Goal: Task Accomplishment & Management: Complete application form

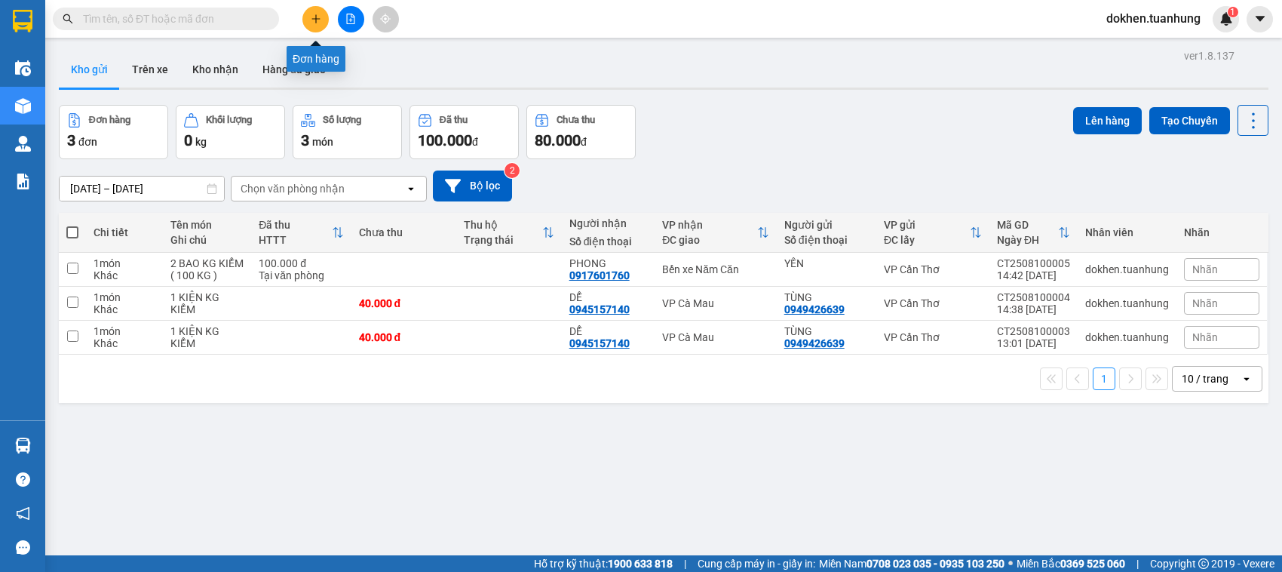
click at [309, 17] on button at bounding box center [316, 19] width 26 height 26
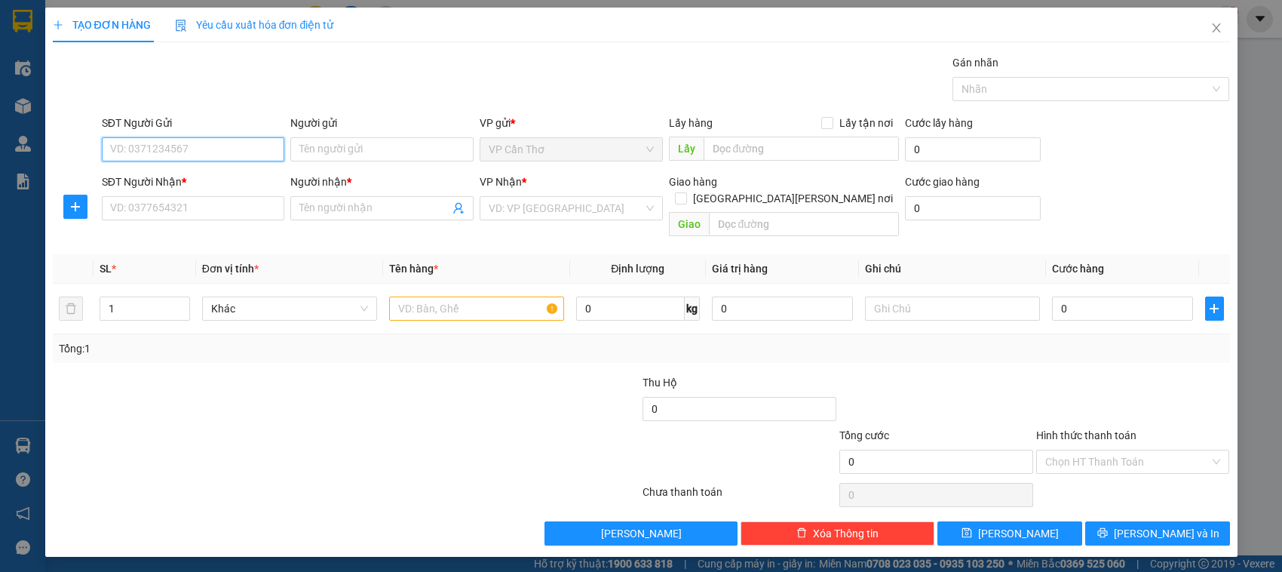
click at [208, 145] on input "SĐT Người Gửi" at bounding box center [193, 149] width 183 height 24
type input "0939058922"
click at [209, 180] on div "0939058922 - TÂM" at bounding box center [193, 180] width 165 height 17
type input "TÂM"
type input "0939058922"
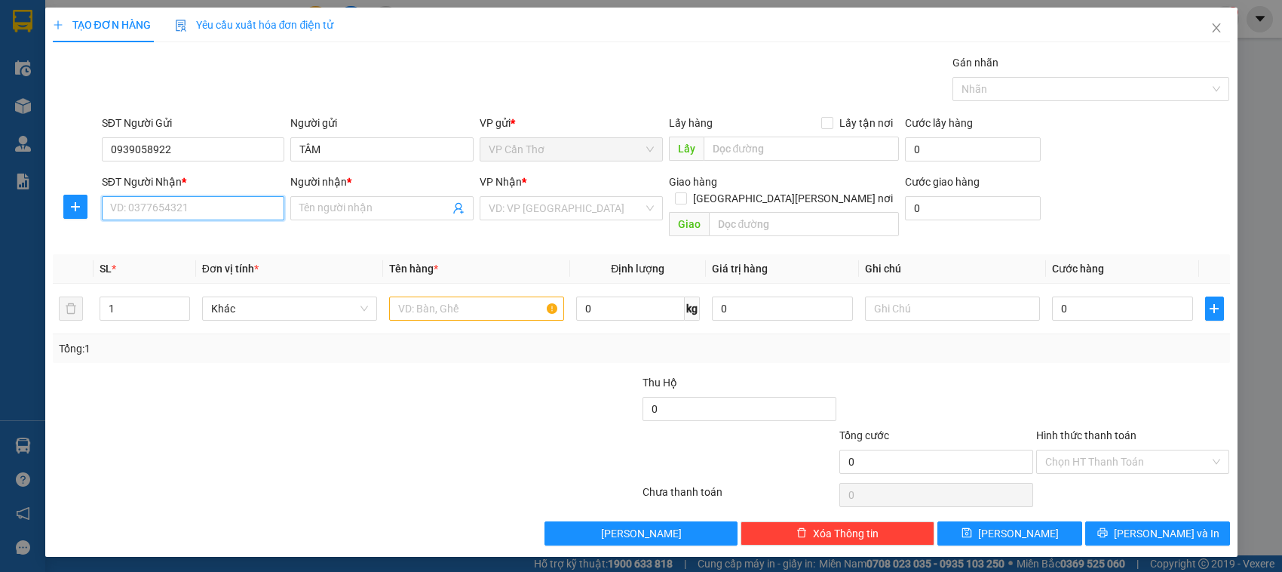
click at [210, 215] on input "SĐT Người Nhận *" at bounding box center [193, 208] width 183 height 24
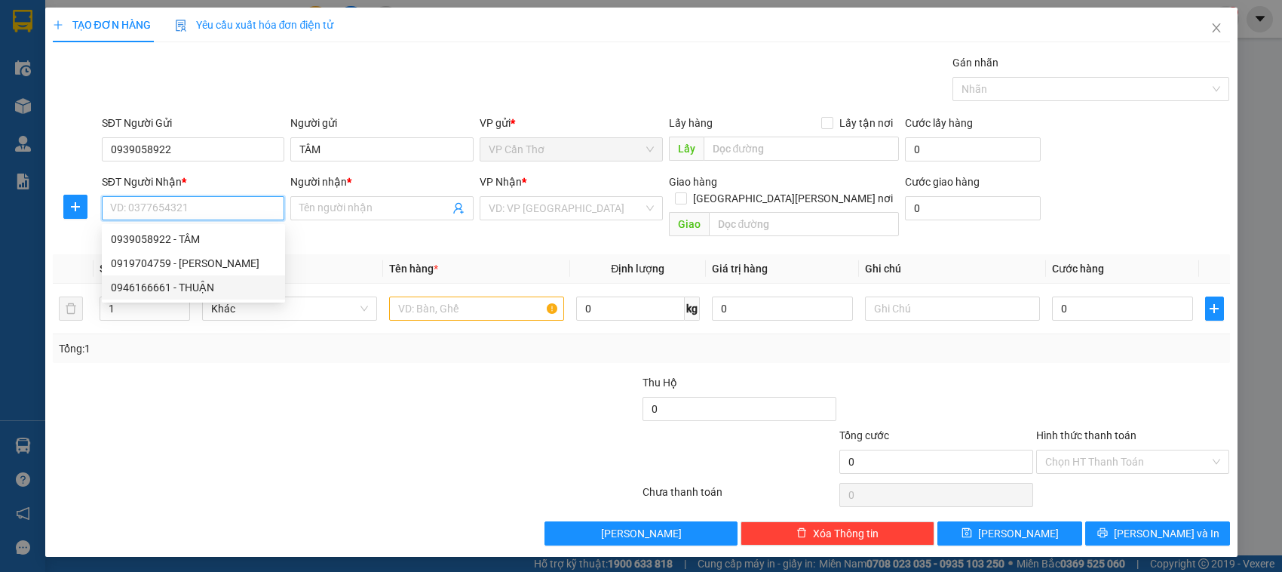
click at [220, 288] on div "0946166661 - THUẬN" at bounding box center [193, 287] width 165 height 17
type input "0946166661"
type input "THUẬN"
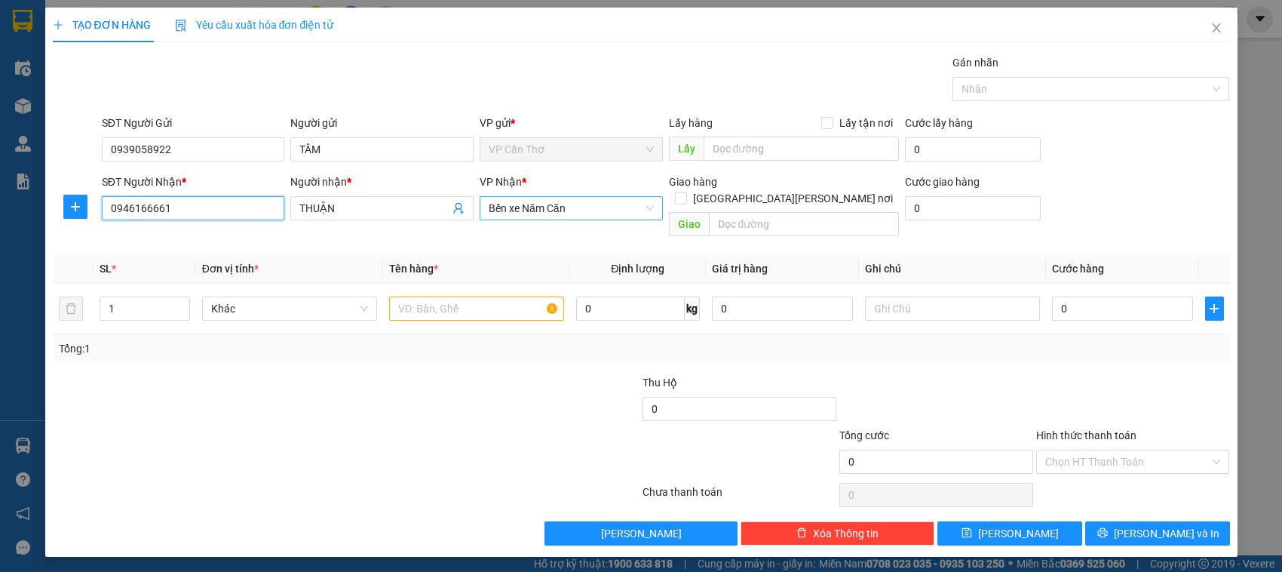
click at [570, 205] on span "Bến xe Năm Căn" at bounding box center [571, 208] width 165 height 23
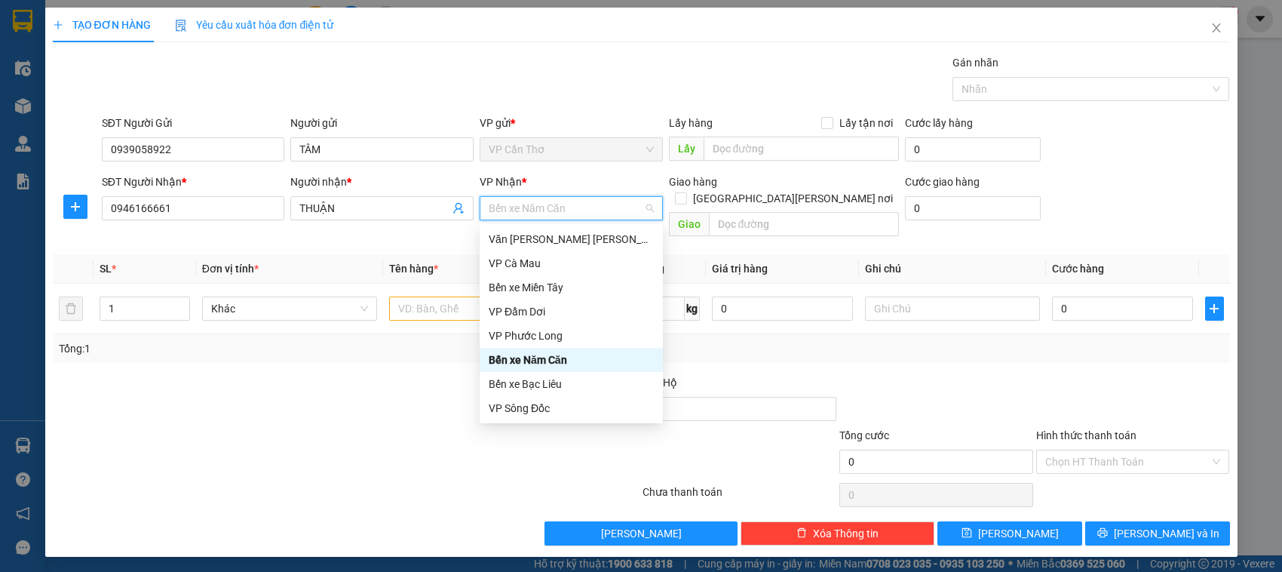
type input "V"
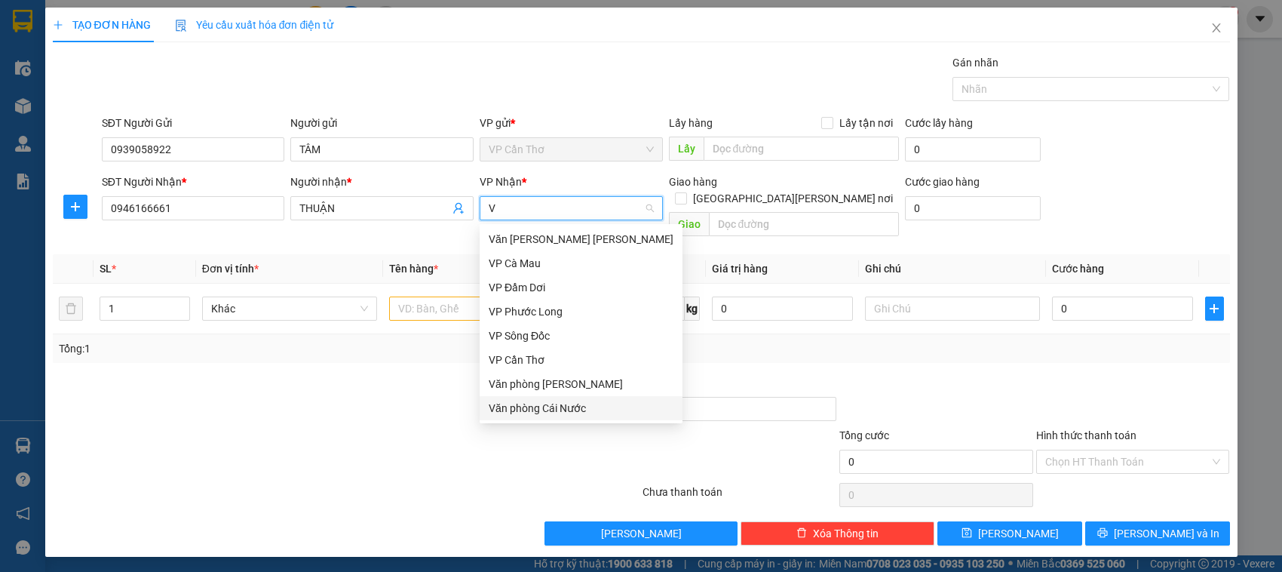
click at [560, 407] on div "Văn phòng Cái Nước" at bounding box center [581, 408] width 185 height 17
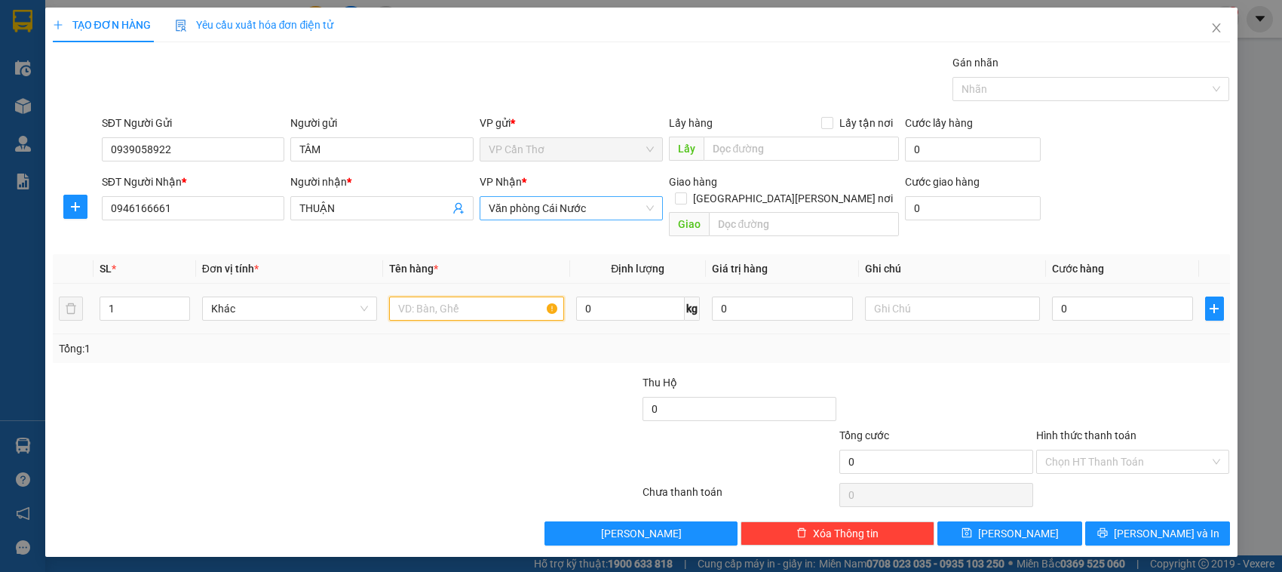
click at [410, 296] on input "text" at bounding box center [476, 308] width 175 height 24
type input "1 HỒ SƠ"
click at [1060, 296] on input "0" at bounding box center [1122, 308] width 141 height 24
type input "3"
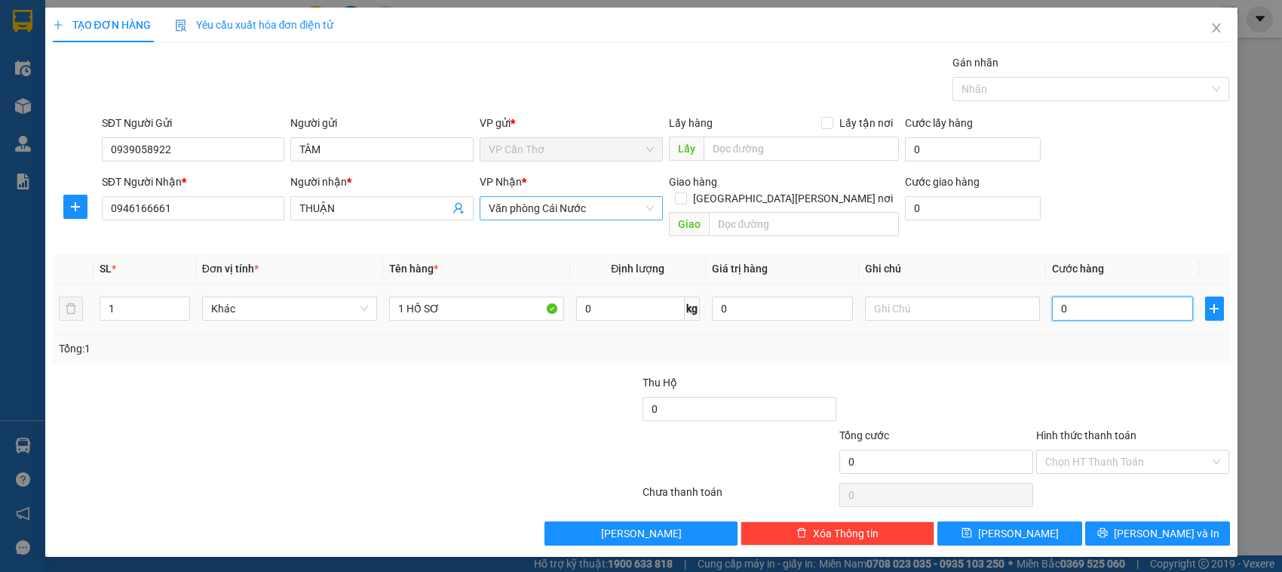
type input "3"
type input "30"
type input "300"
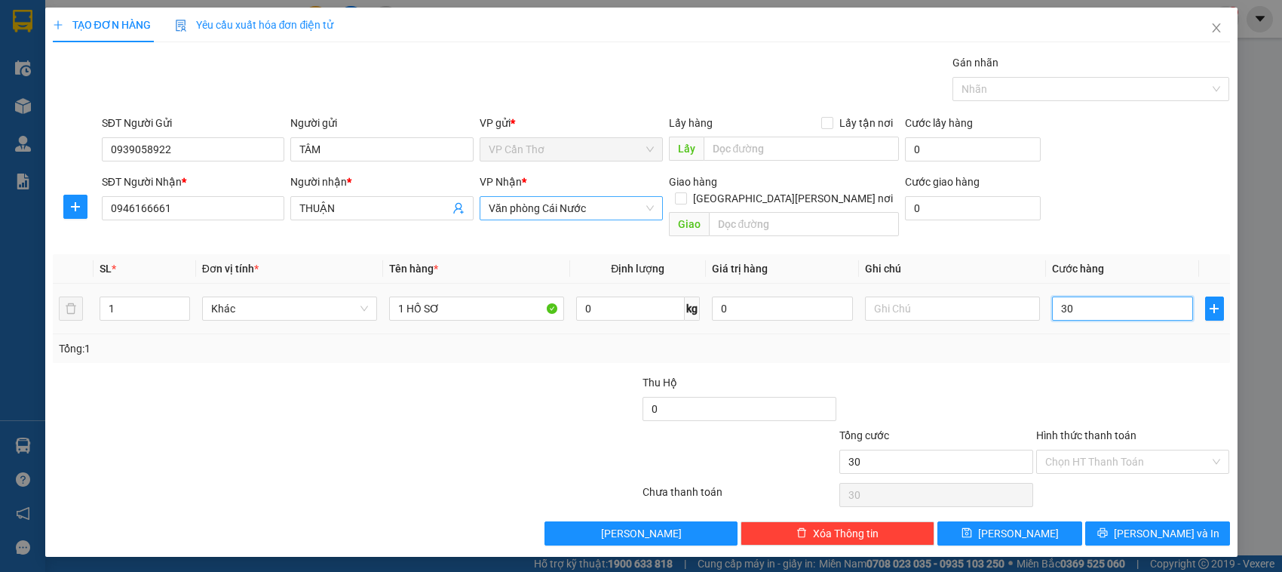
type input "300"
type input "3.000"
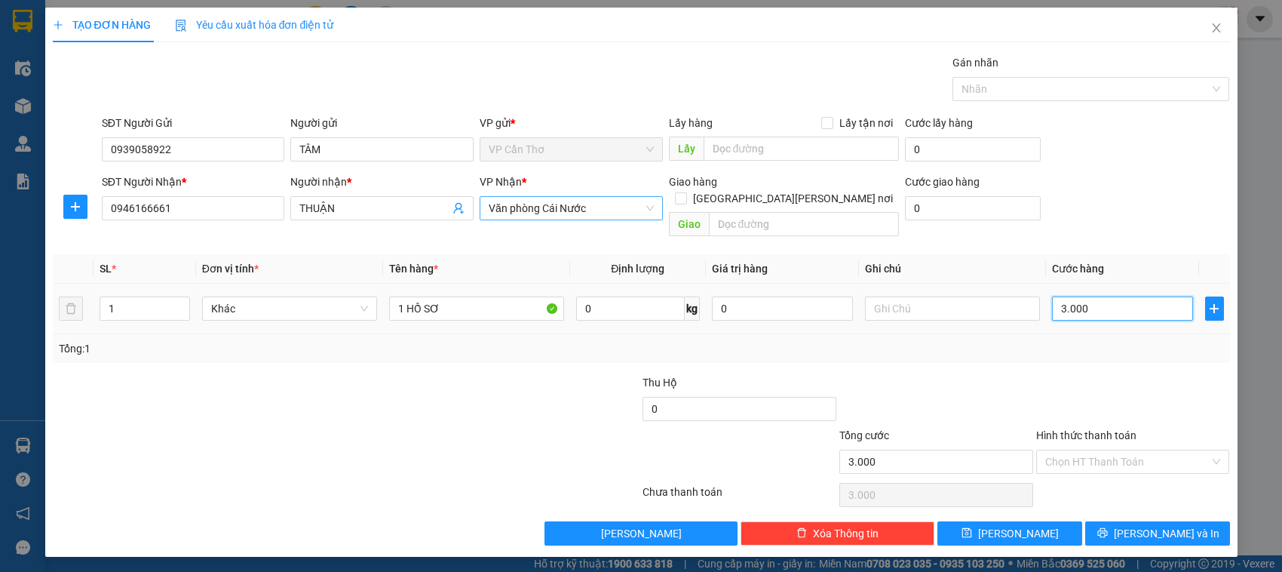
type input "30.000"
click at [1064, 450] on input "Hình thức thanh toán" at bounding box center [1128, 461] width 165 height 23
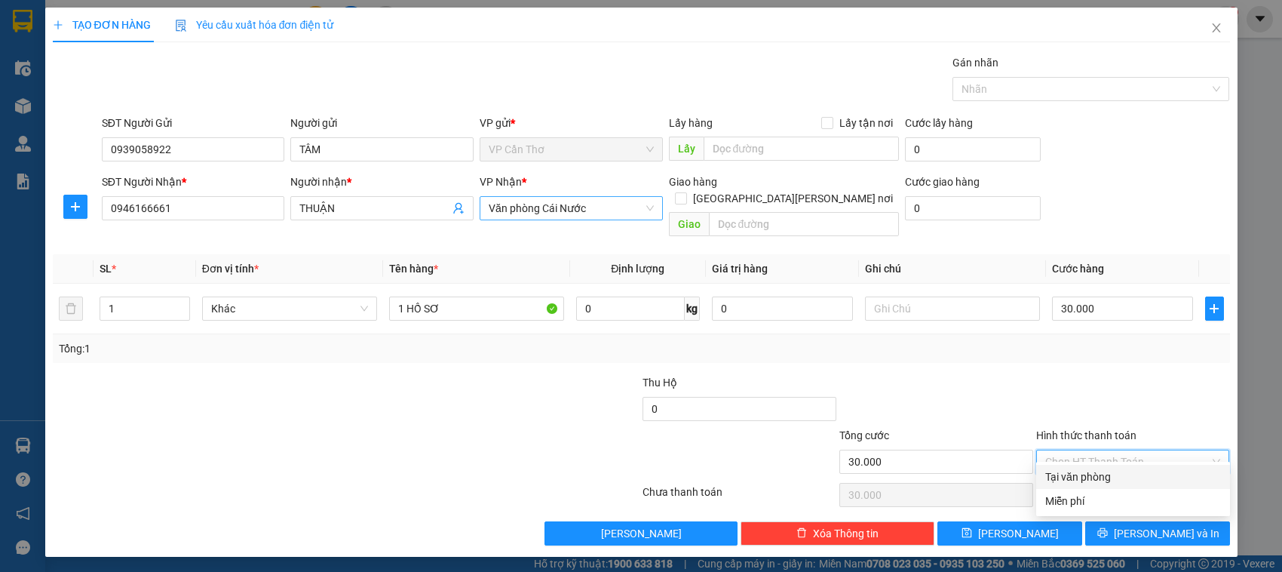
click at [1083, 479] on div "Tại văn phòng" at bounding box center [1134, 476] width 176 height 17
type input "0"
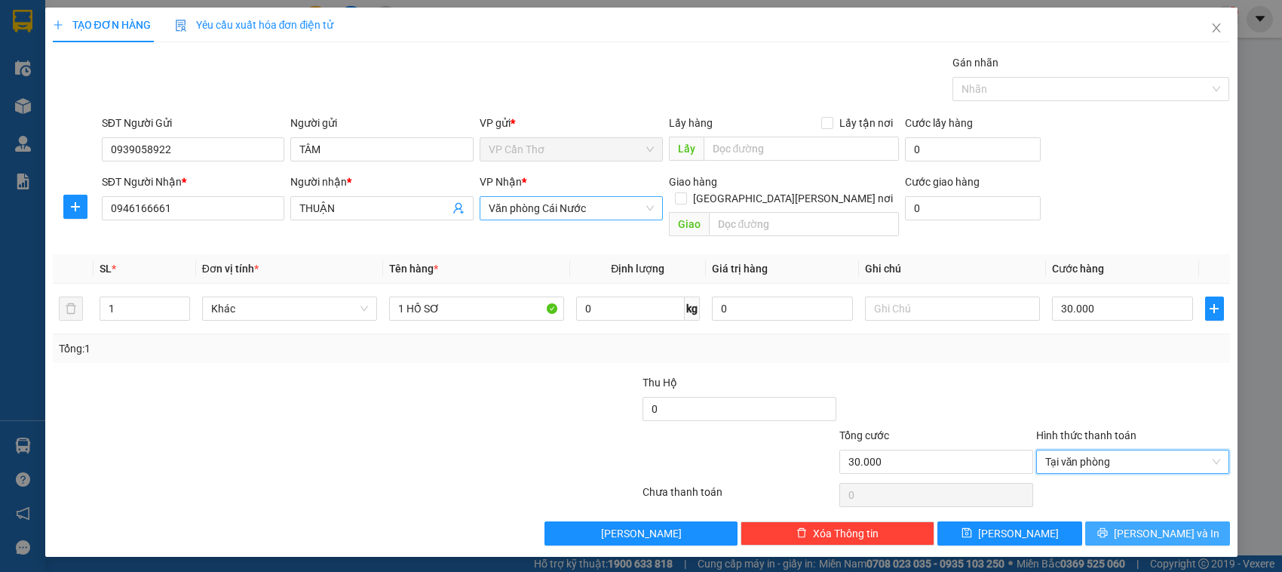
click at [1113, 521] on button "[PERSON_NAME] và In" at bounding box center [1158, 533] width 145 height 24
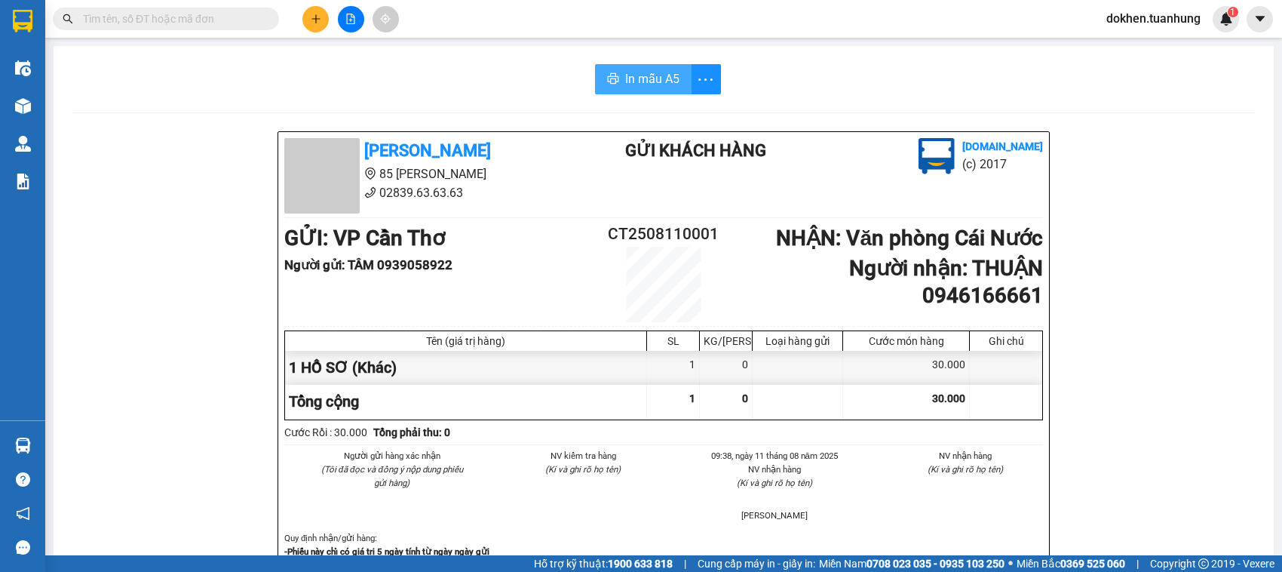
click at [647, 75] on span "In mẫu A5" at bounding box center [652, 78] width 54 height 19
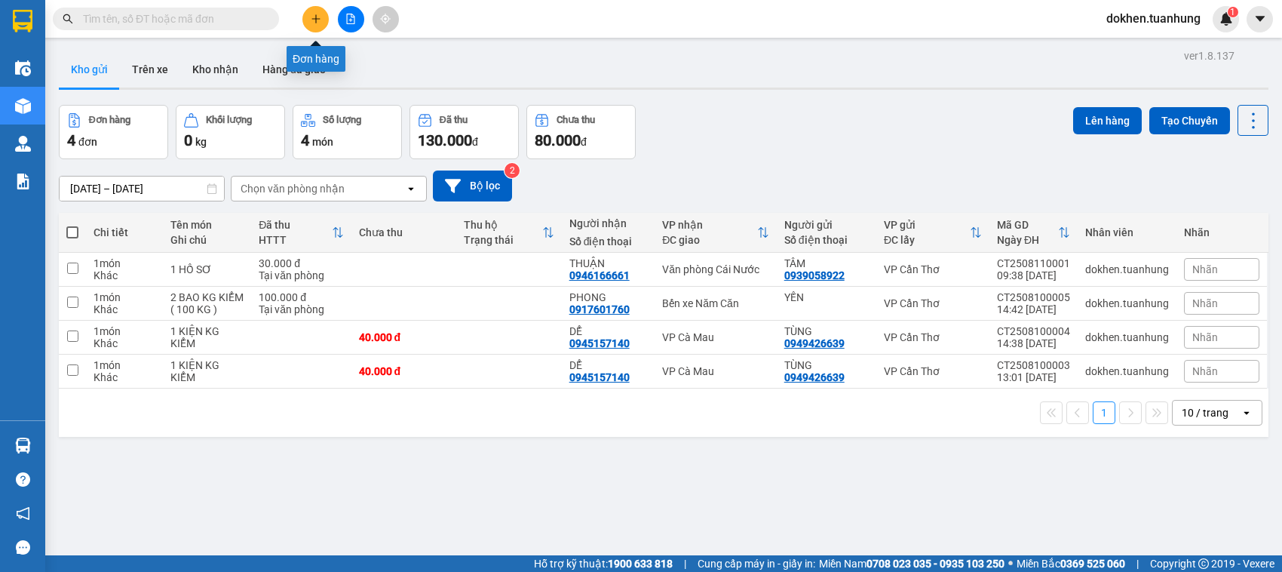
click at [315, 16] on icon "plus" at bounding box center [316, 19] width 11 height 11
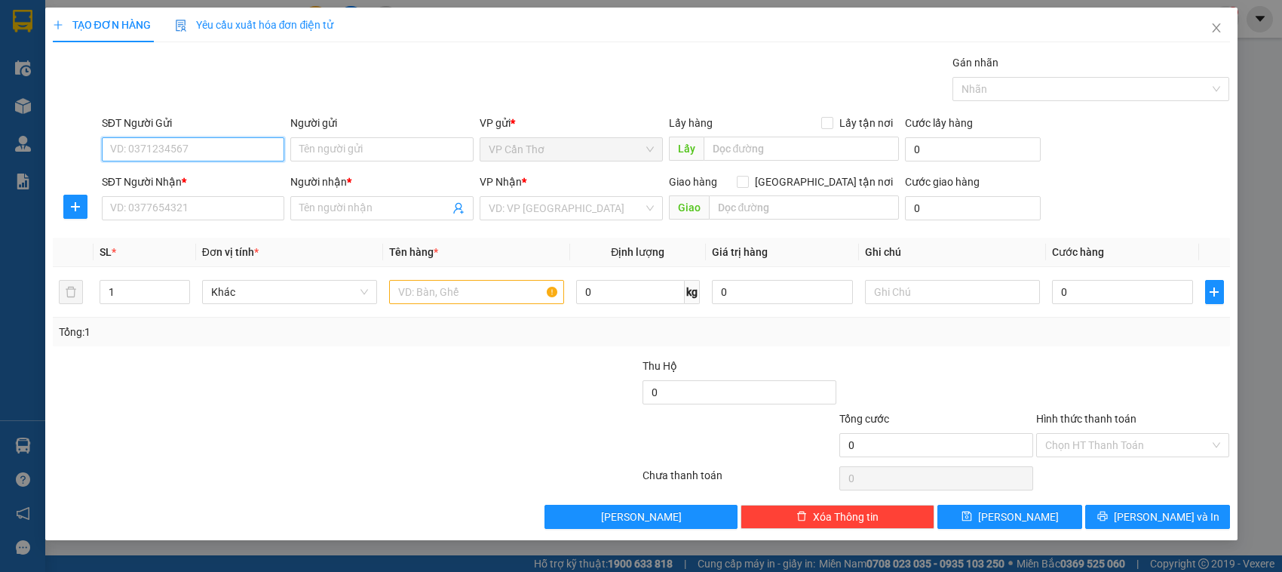
click at [268, 151] on input "SĐT Người Gửi" at bounding box center [193, 149] width 183 height 24
click at [247, 186] on div "02923811118 - THẮNG" at bounding box center [193, 180] width 165 height 17
type input "02923811118"
type input "THẮNG"
type input "02923811118"
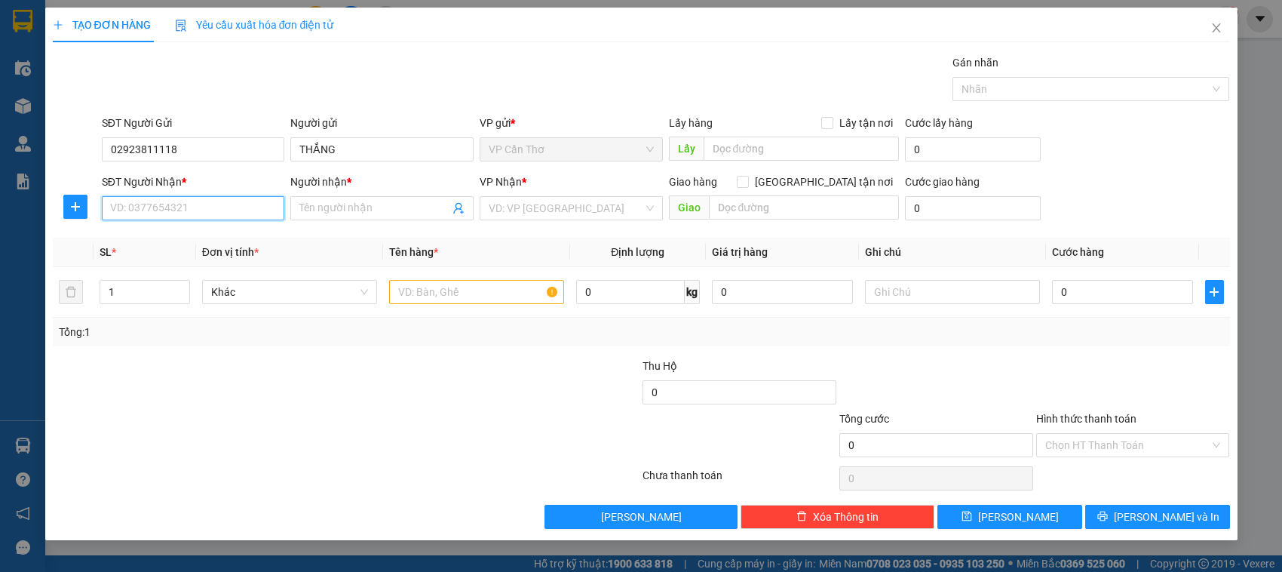
click at [249, 215] on input "SĐT Người Nhận *" at bounding box center [193, 208] width 183 height 24
click at [239, 272] on div "0949666617 - SẮT" at bounding box center [193, 263] width 183 height 24
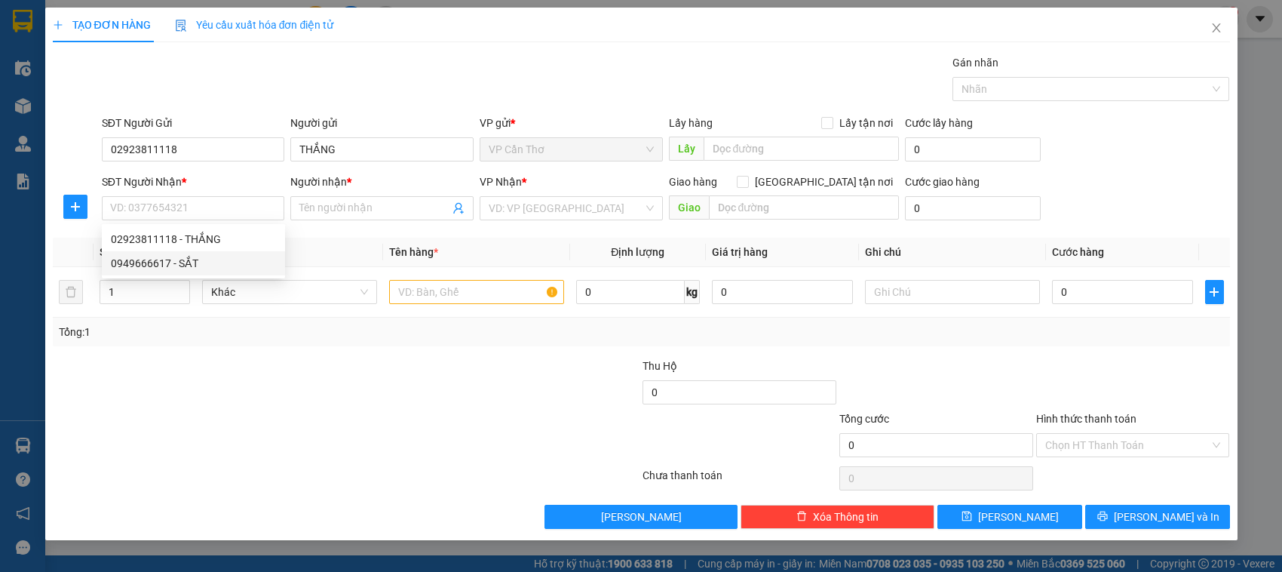
type input "0949666617"
type input "SẮT"
click at [239, 272] on td "Khác" at bounding box center [289, 292] width 187 height 51
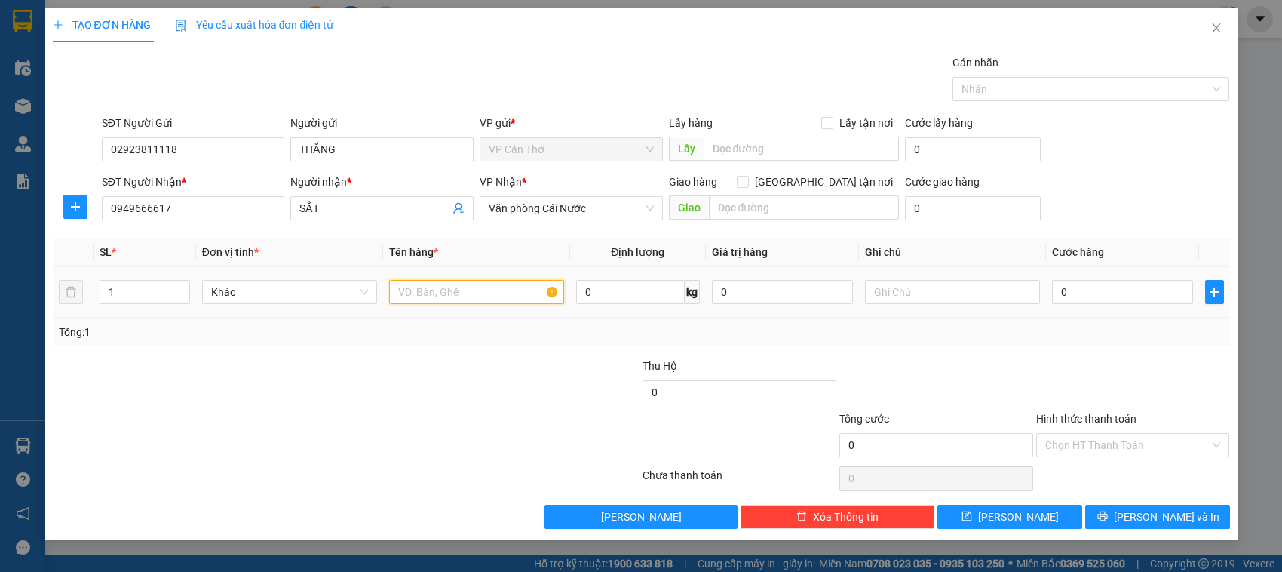
click at [413, 300] on input "text" at bounding box center [476, 292] width 175 height 24
click at [415, 300] on input "text" at bounding box center [476, 292] width 175 height 24
type input "1 BAO KG KIỂM"
click at [1060, 296] on input "0" at bounding box center [1122, 292] width 141 height 24
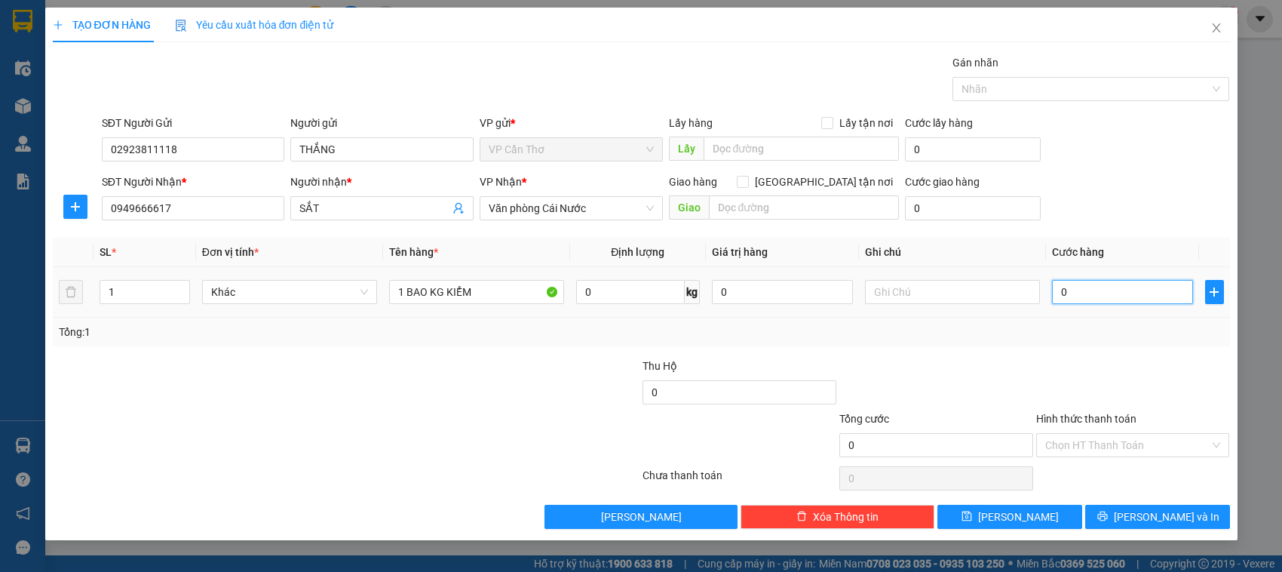
type input "5"
type input "50"
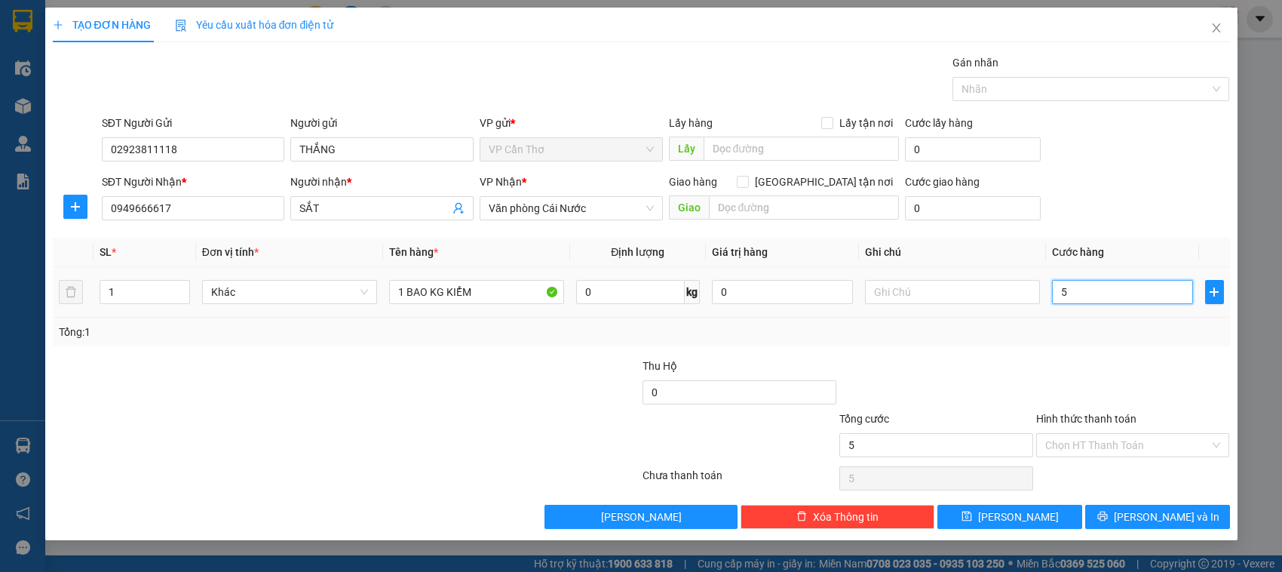
type input "50"
type input "500"
type input "5.000"
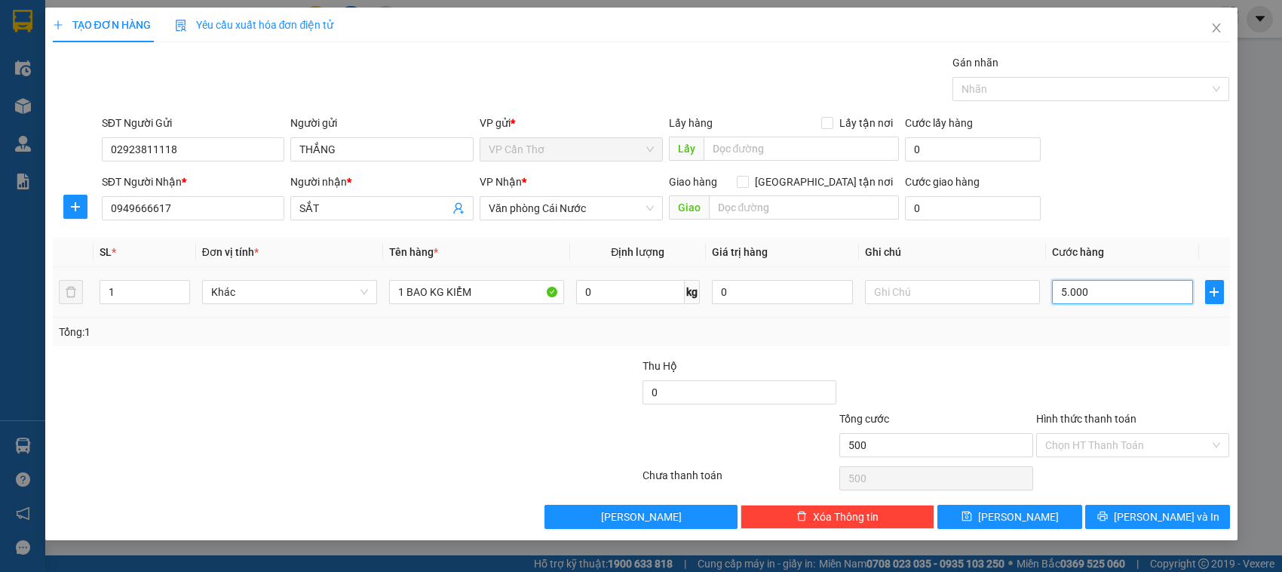
type input "5.000"
type input "50.000"
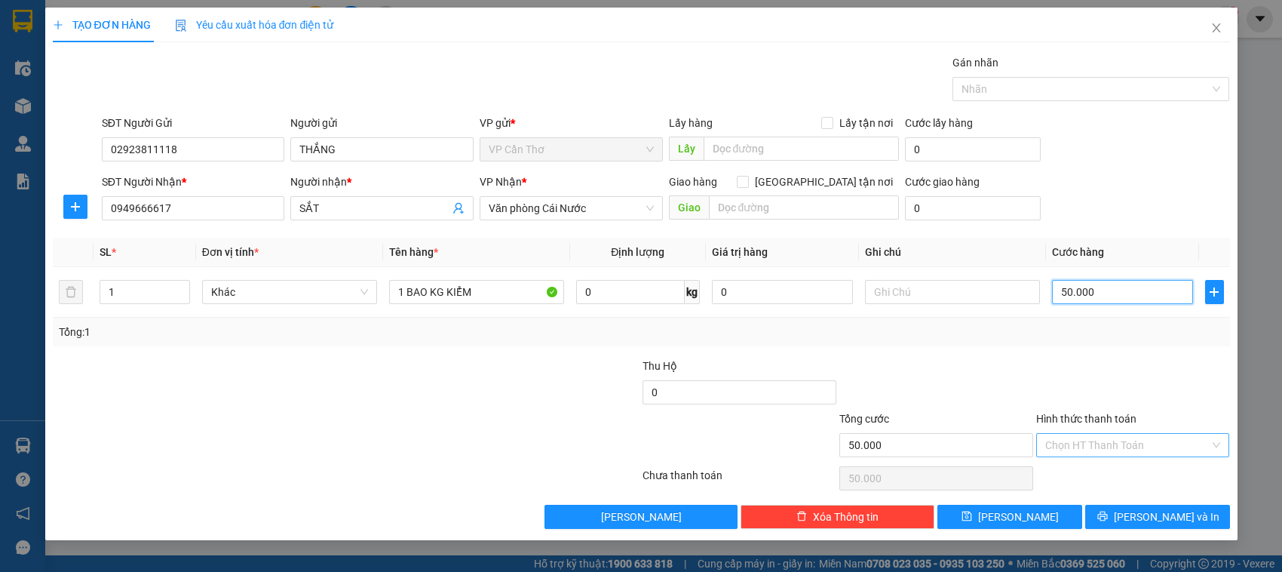
type input "50.000"
click at [1090, 451] on input "Hình thức thanh toán" at bounding box center [1128, 445] width 165 height 23
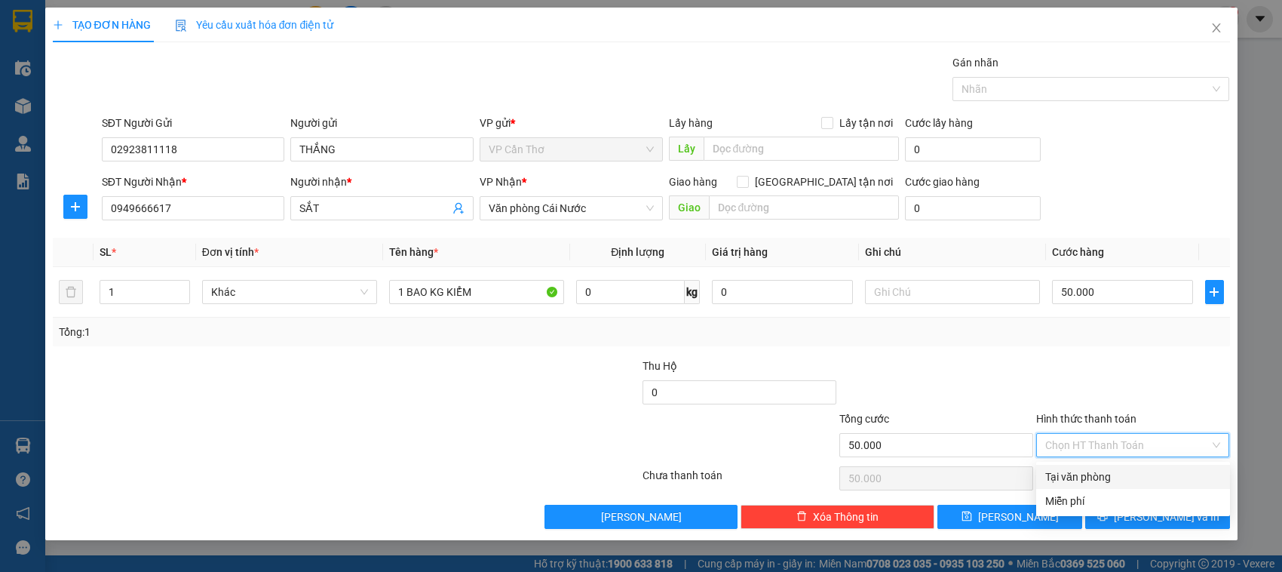
click at [1095, 468] on div "Tại văn phòng" at bounding box center [1134, 476] width 176 height 17
type input "0"
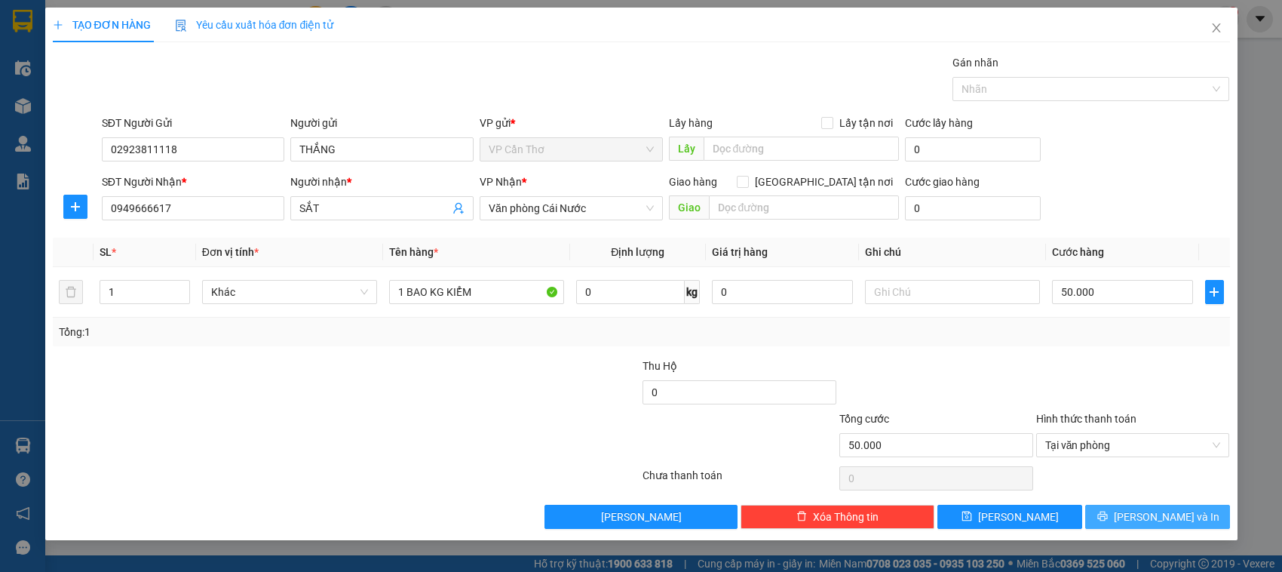
click at [1120, 518] on button "[PERSON_NAME] và In" at bounding box center [1158, 517] width 145 height 24
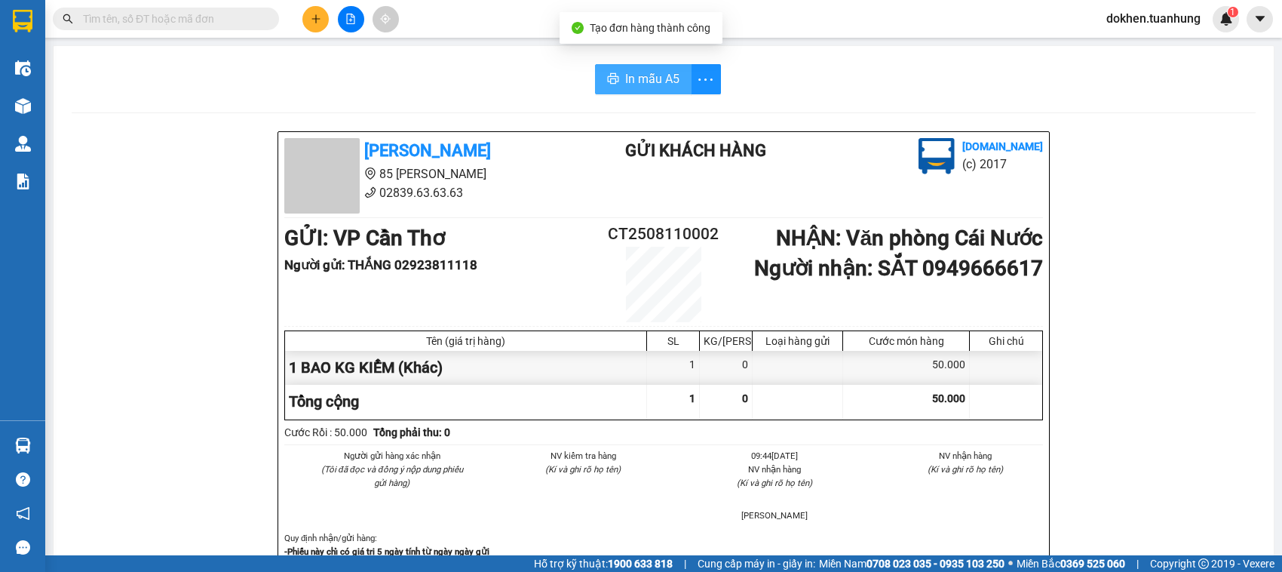
click at [634, 80] on span "In mẫu A5" at bounding box center [652, 78] width 54 height 19
click at [315, 24] on button at bounding box center [316, 19] width 26 height 26
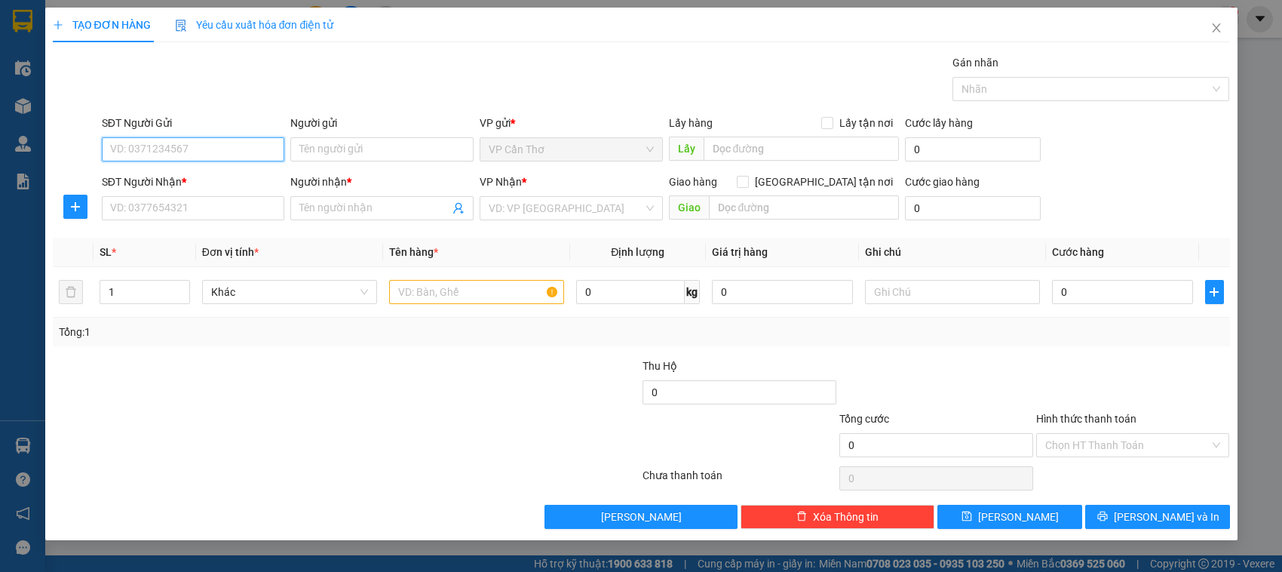
click at [250, 144] on input "SĐT Người Gửi" at bounding box center [193, 149] width 183 height 24
type input "0916073707"
click at [207, 178] on div "0916073707 - KHOA" at bounding box center [193, 180] width 165 height 17
type input "KHOA"
type input "0916073707"
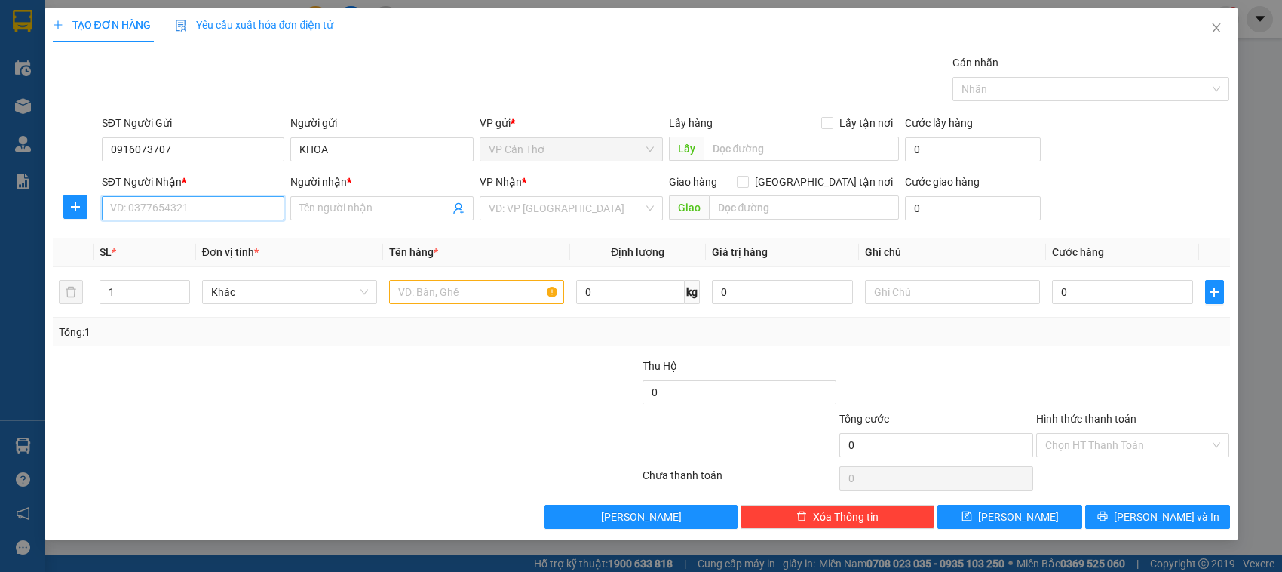
click at [206, 213] on input "SĐT Người Nhận *" at bounding box center [193, 208] width 183 height 24
click at [206, 235] on div "0945650435 - MINH" at bounding box center [193, 239] width 165 height 17
type input "0945650435"
type input "MINH"
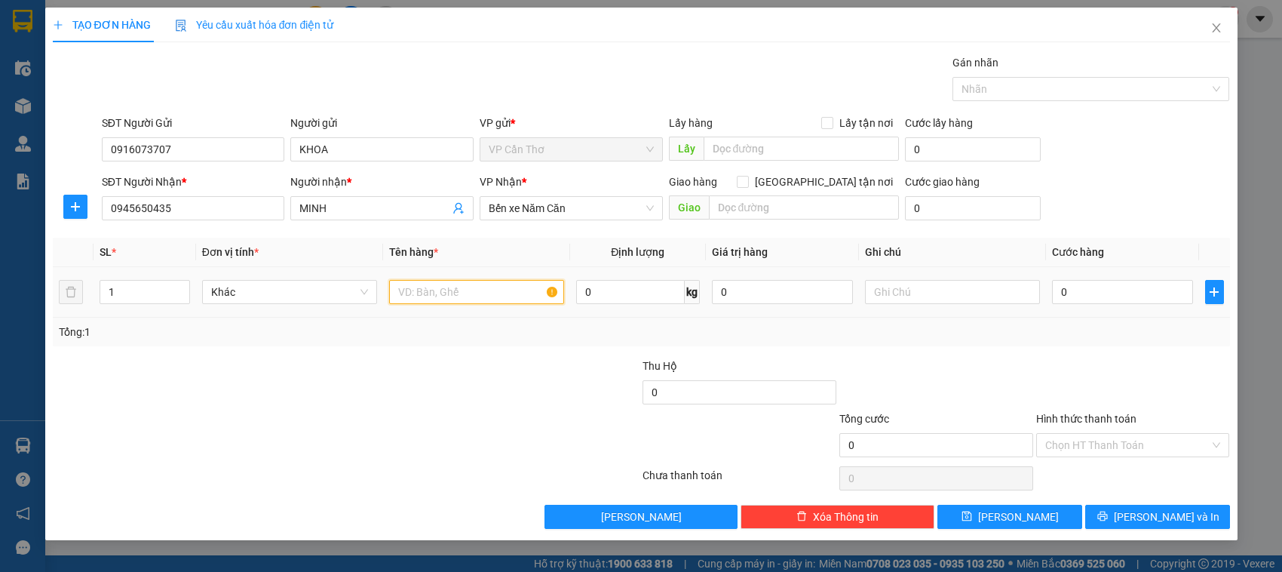
click at [413, 296] on input "text" at bounding box center [476, 292] width 175 height 24
type input "1 XE ĐẠP"
click at [1057, 295] on input "0" at bounding box center [1122, 292] width 141 height 24
type input "5"
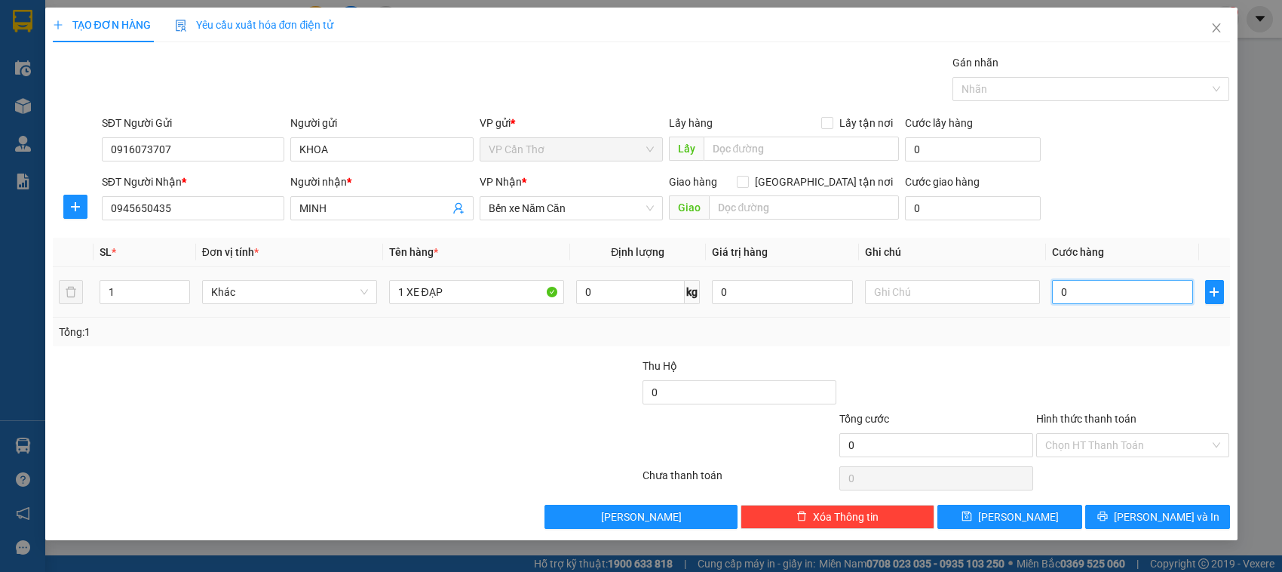
type input "5"
type input "50"
type input "500"
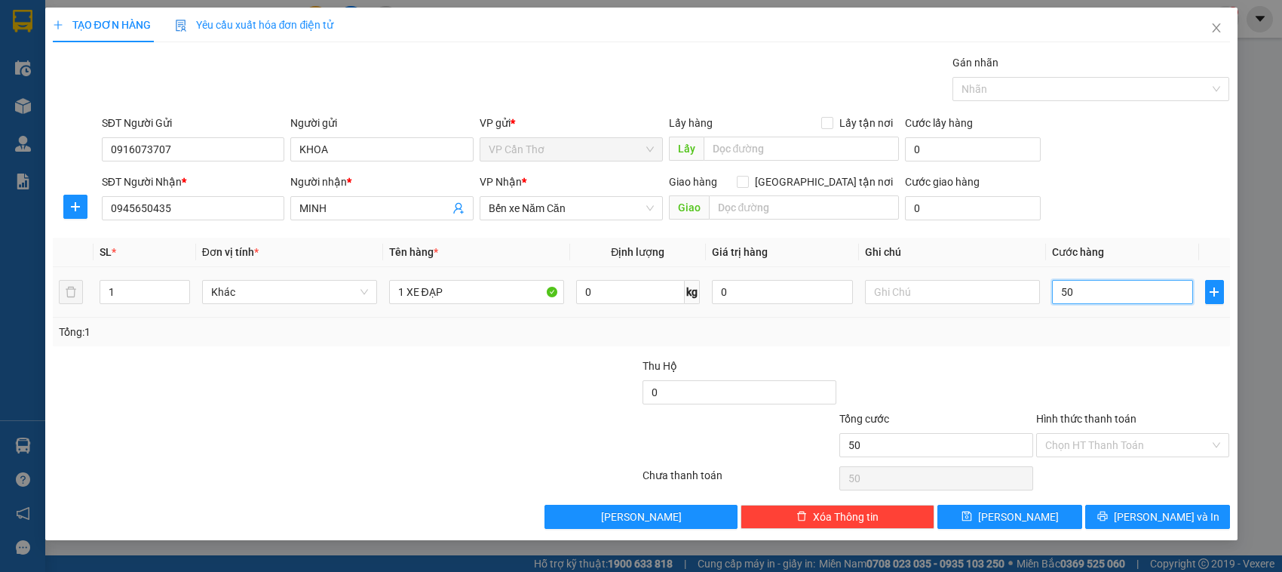
type input "500"
type input "5.000"
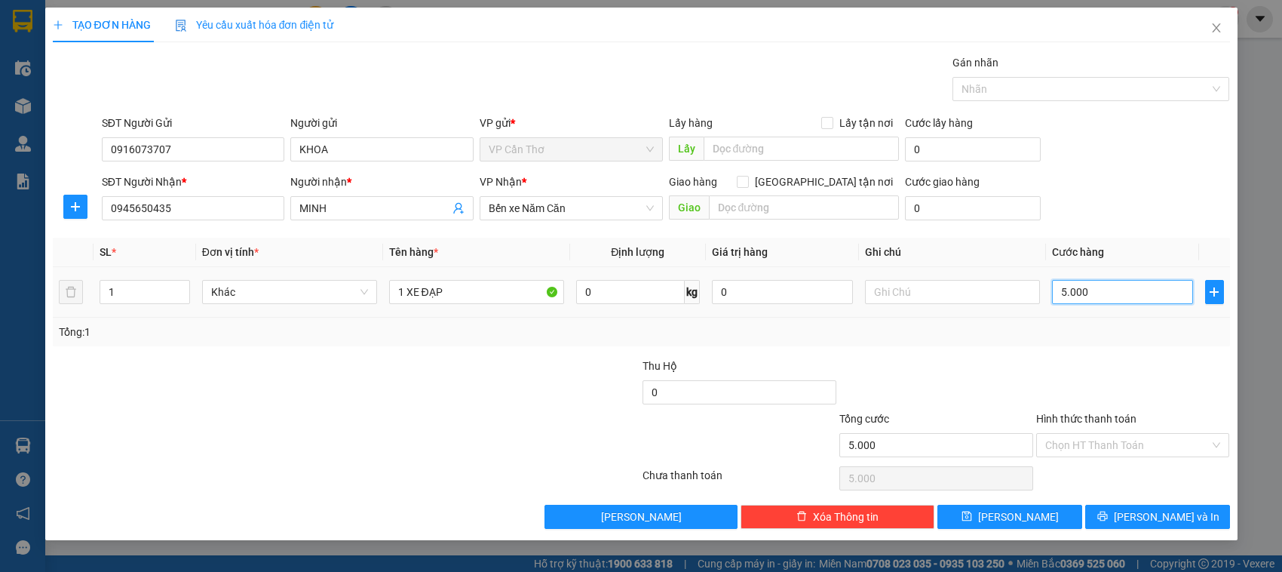
type input "50.000"
click at [1075, 445] on input "Hình thức thanh toán" at bounding box center [1128, 445] width 165 height 23
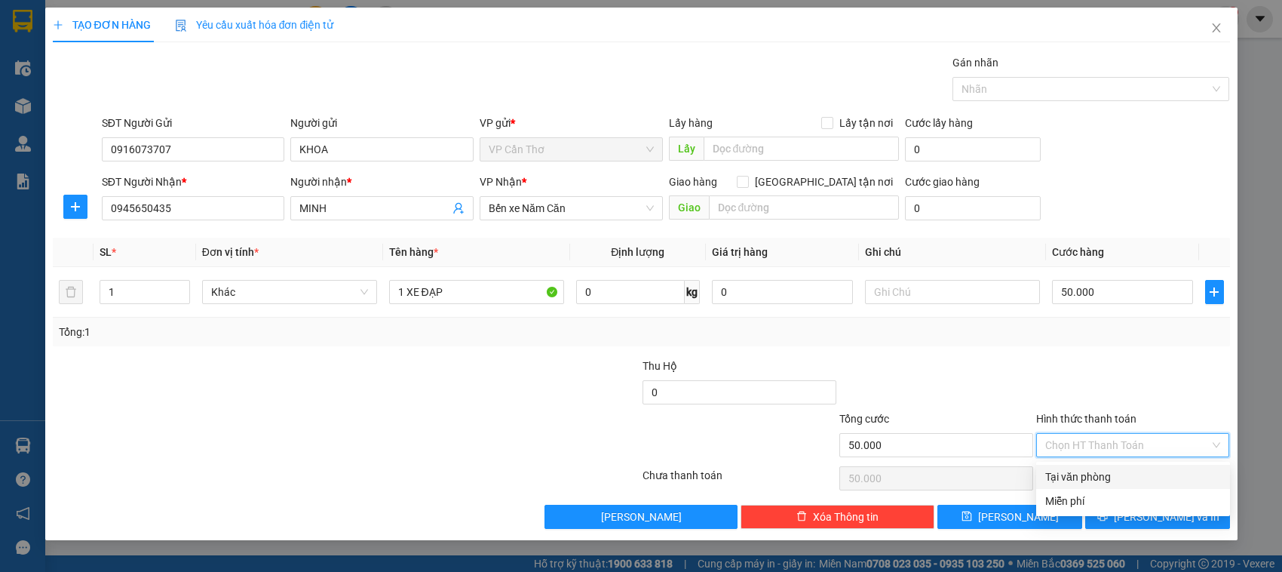
click at [1083, 473] on div "Tại văn phòng" at bounding box center [1134, 476] width 176 height 17
type input "0"
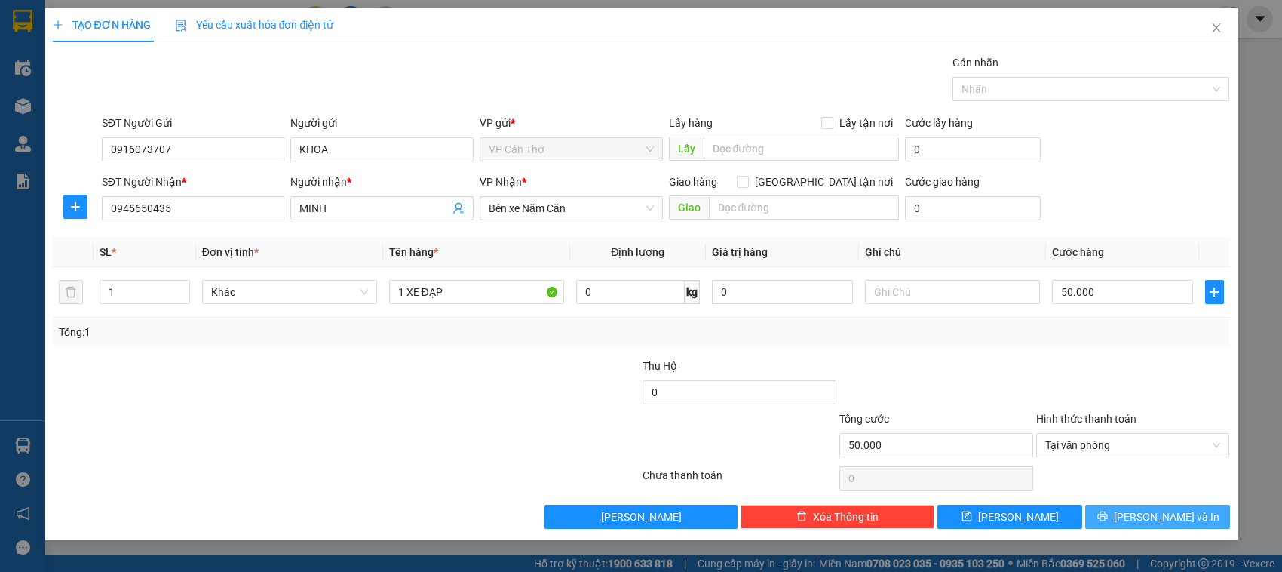
click at [1107, 511] on button "[PERSON_NAME] và In" at bounding box center [1158, 517] width 145 height 24
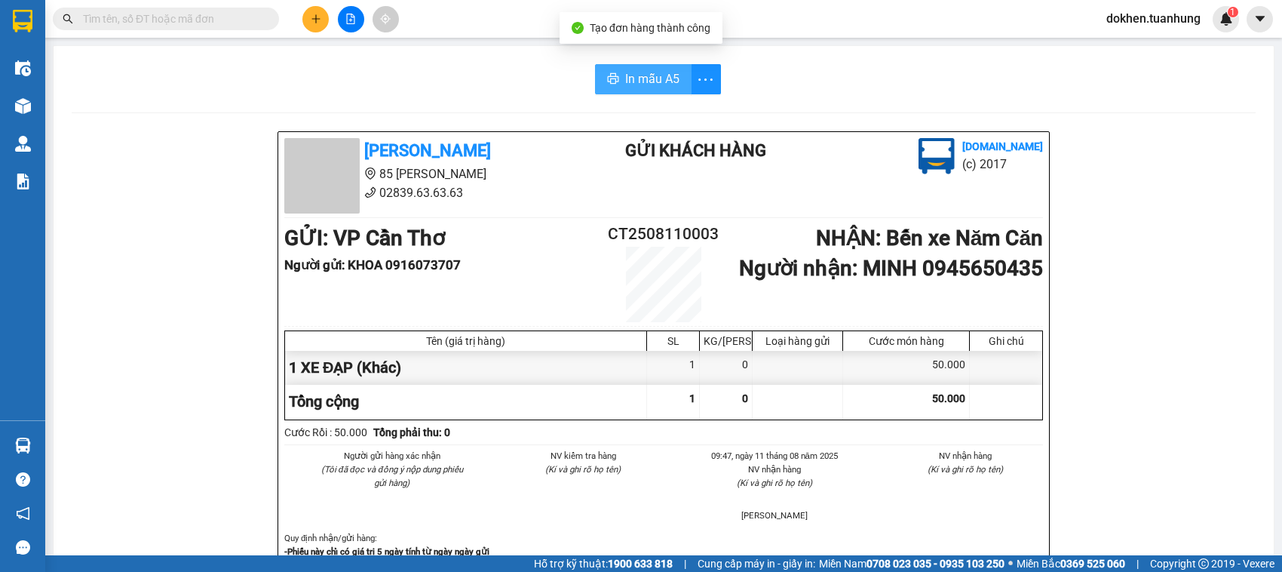
click at [635, 75] on span "In mẫu A5" at bounding box center [652, 78] width 54 height 19
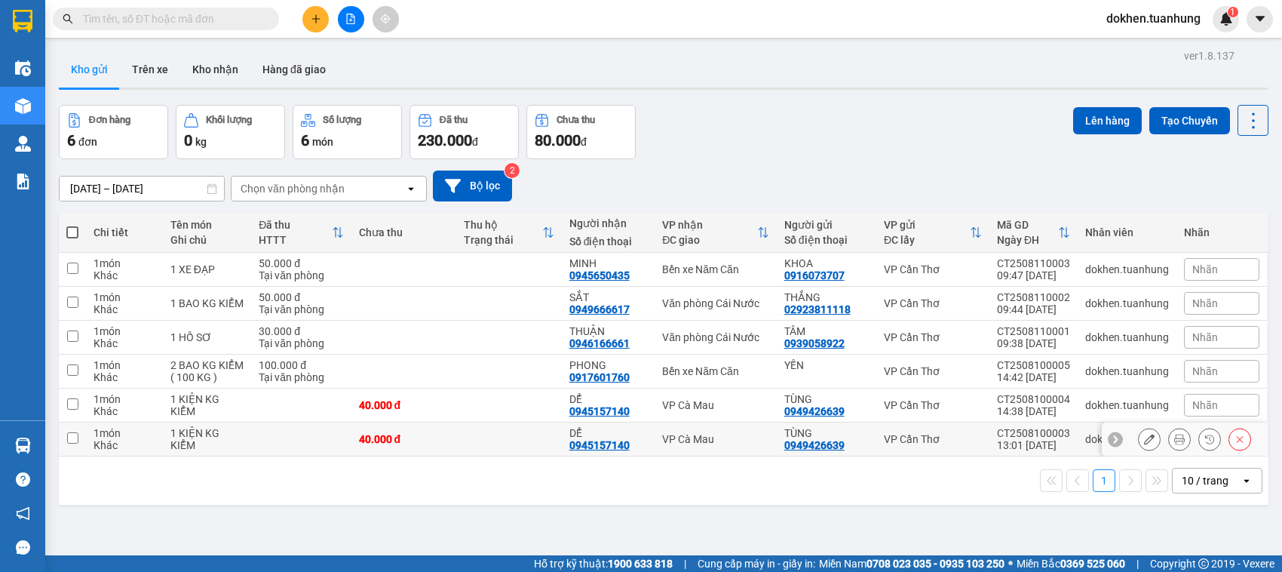
click at [72, 439] on input "checkbox" at bounding box center [72, 437] width 11 height 11
checkbox input "true"
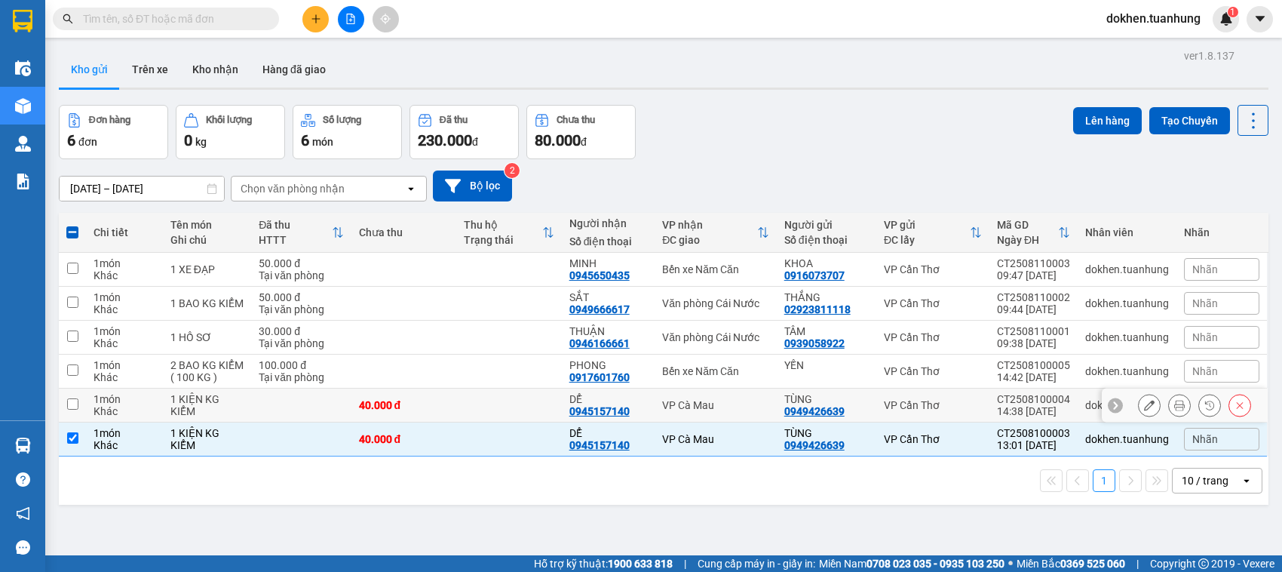
click at [70, 407] on input "checkbox" at bounding box center [72, 403] width 11 height 11
checkbox input "true"
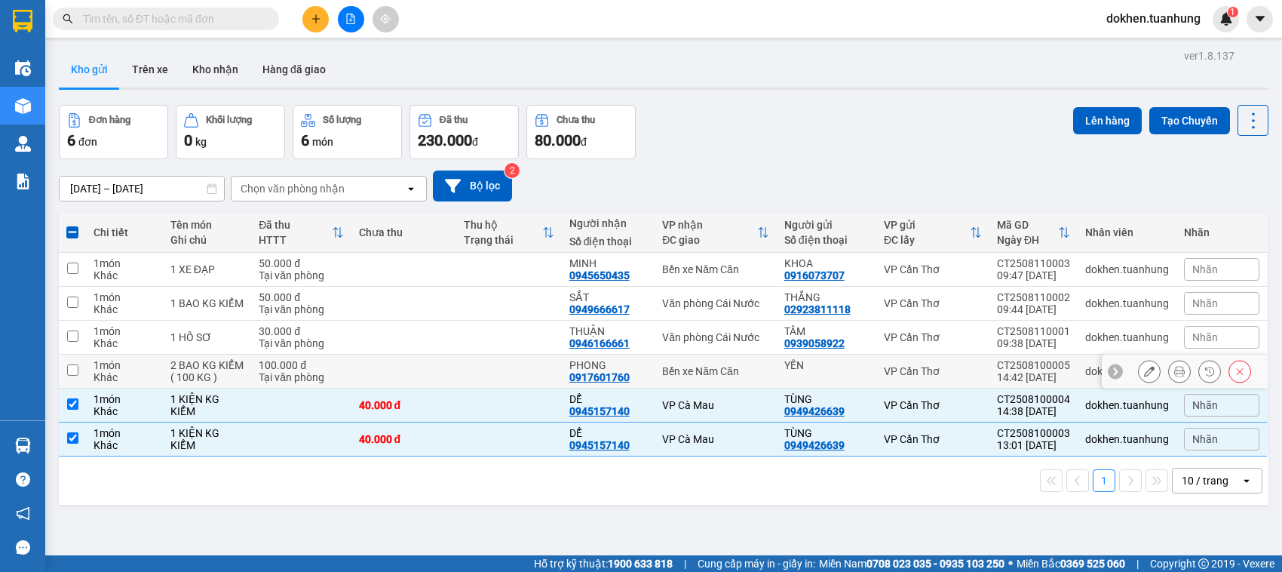
click at [70, 367] on input "checkbox" at bounding box center [72, 369] width 11 height 11
checkbox input "true"
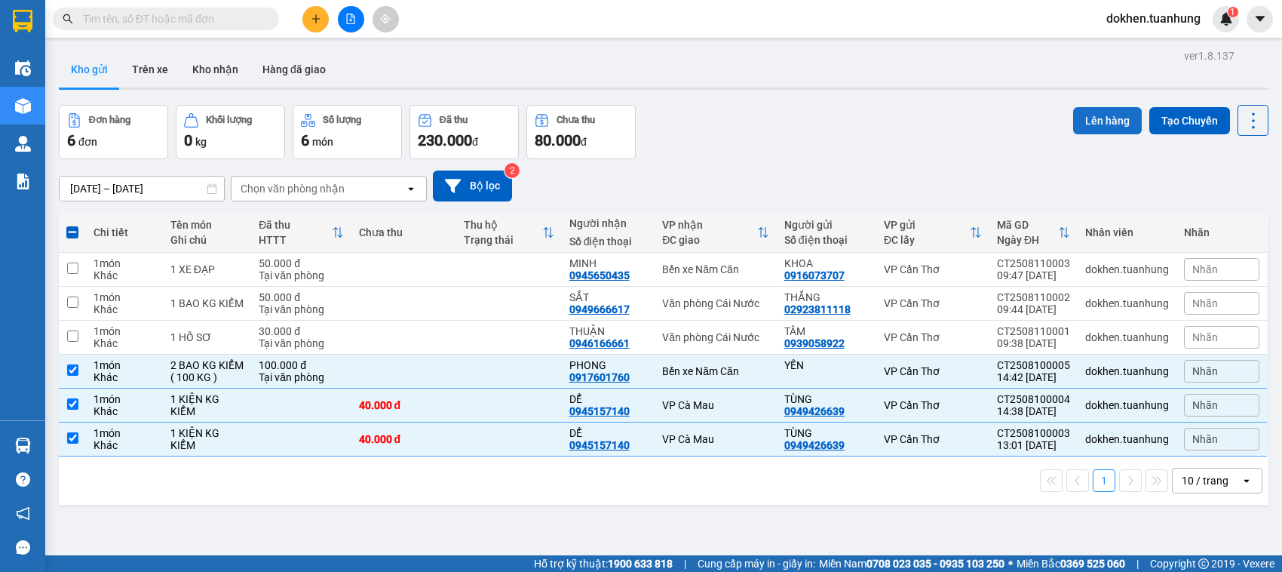
click at [1085, 121] on button "Lên hàng" at bounding box center [1108, 120] width 69 height 27
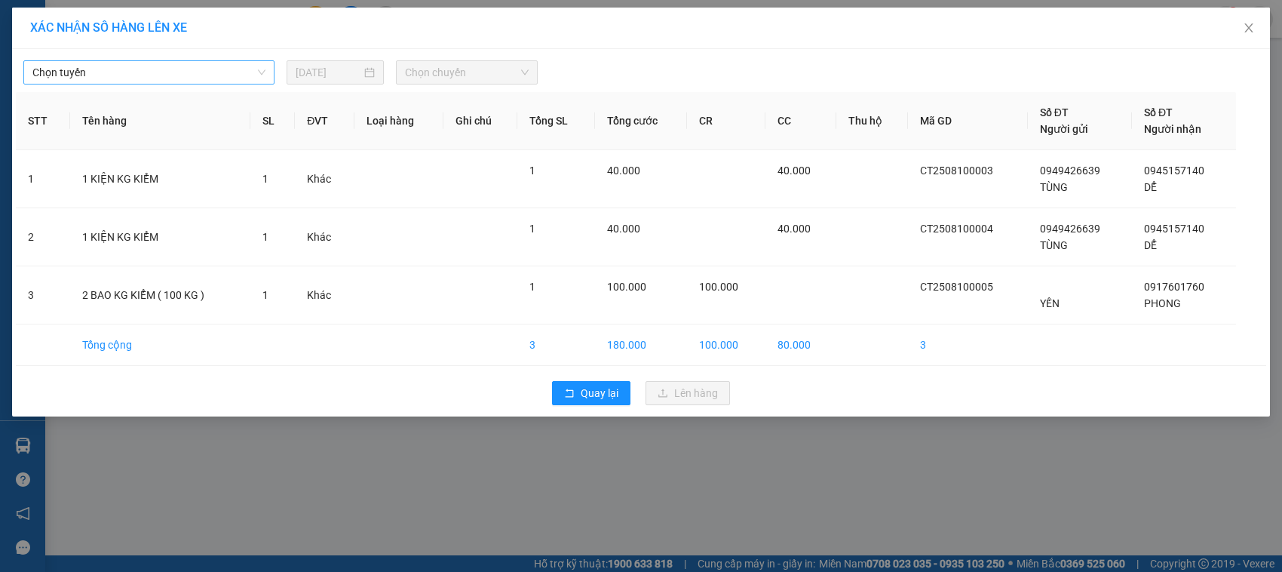
click at [258, 72] on span "Chọn tuyến" at bounding box center [148, 72] width 233 height 23
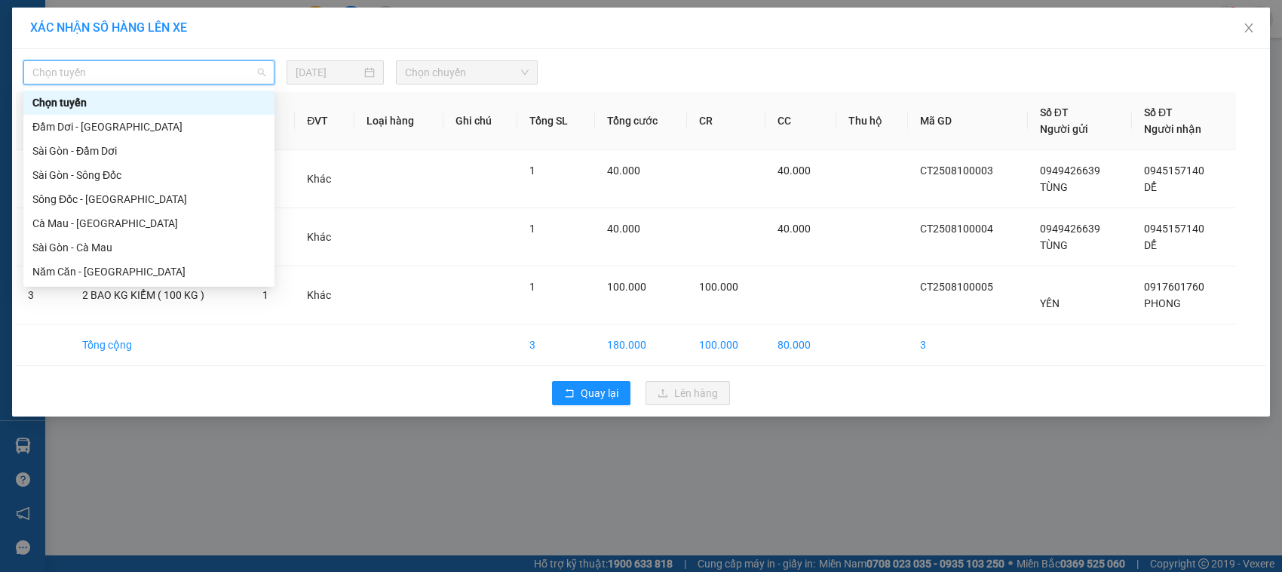
click at [265, 77] on span "Chọn tuyến" at bounding box center [148, 72] width 233 height 23
click at [272, 103] on div at bounding box center [272, 139] width 6 height 97
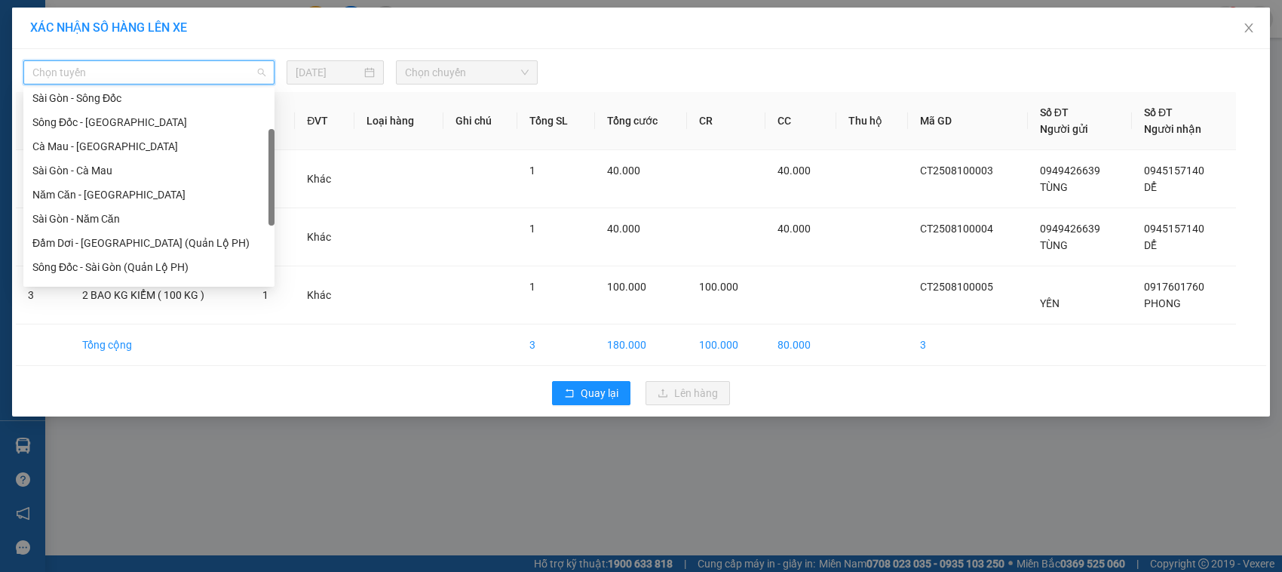
scroll to position [80, 0]
drag, startPoint x: 272, startPoint y: 103, endPoint x: 268, endPoint y: 143, distance: 40.2
click at [269, 143] on div at bounding box center [272, 177] width 6 height 97
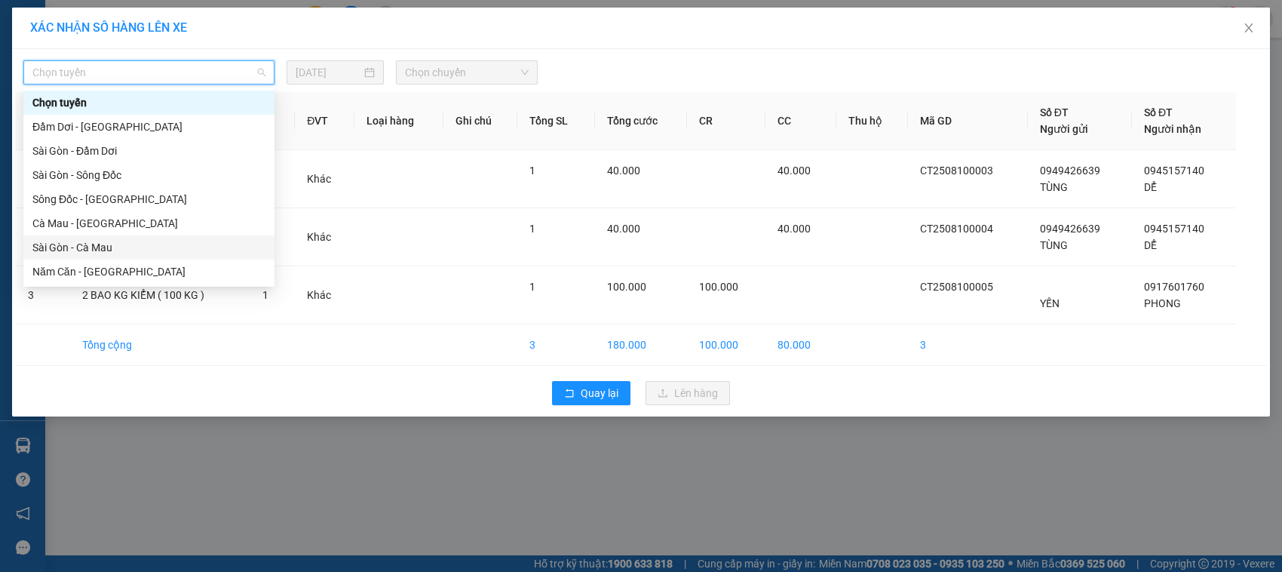
click at [160, 251] on div "Sài Gòn - Cà Mau" at bounding box center [148, 247] width 233 height 17
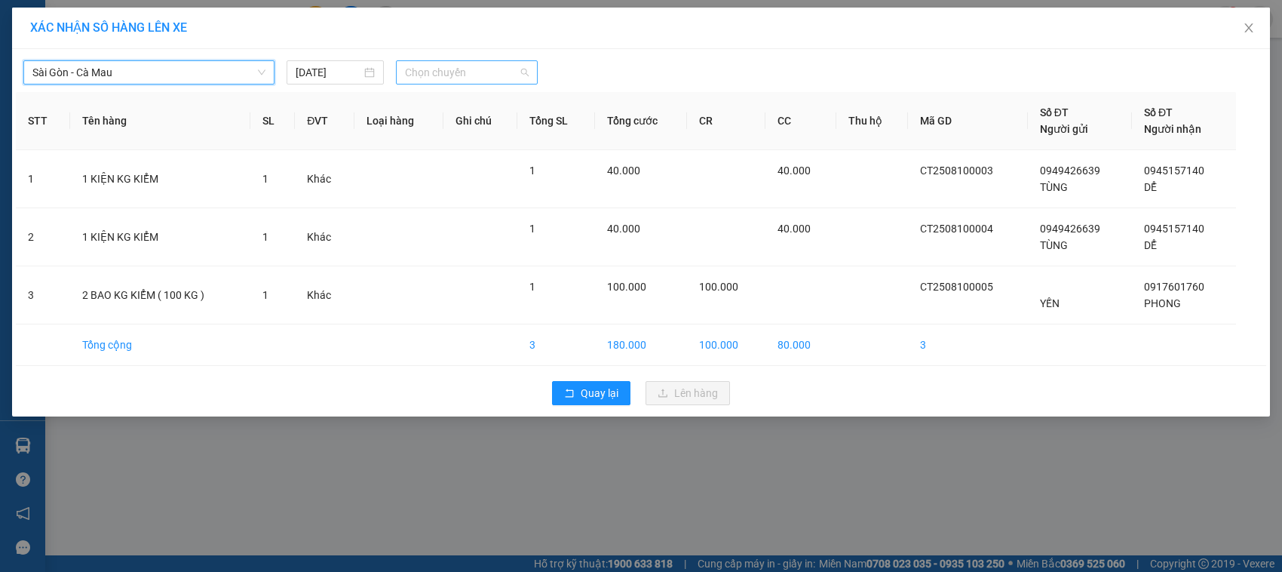
click at [514, 74] on span "Chọn chuyến" at bounding box center [466, 72] width 123 height 23
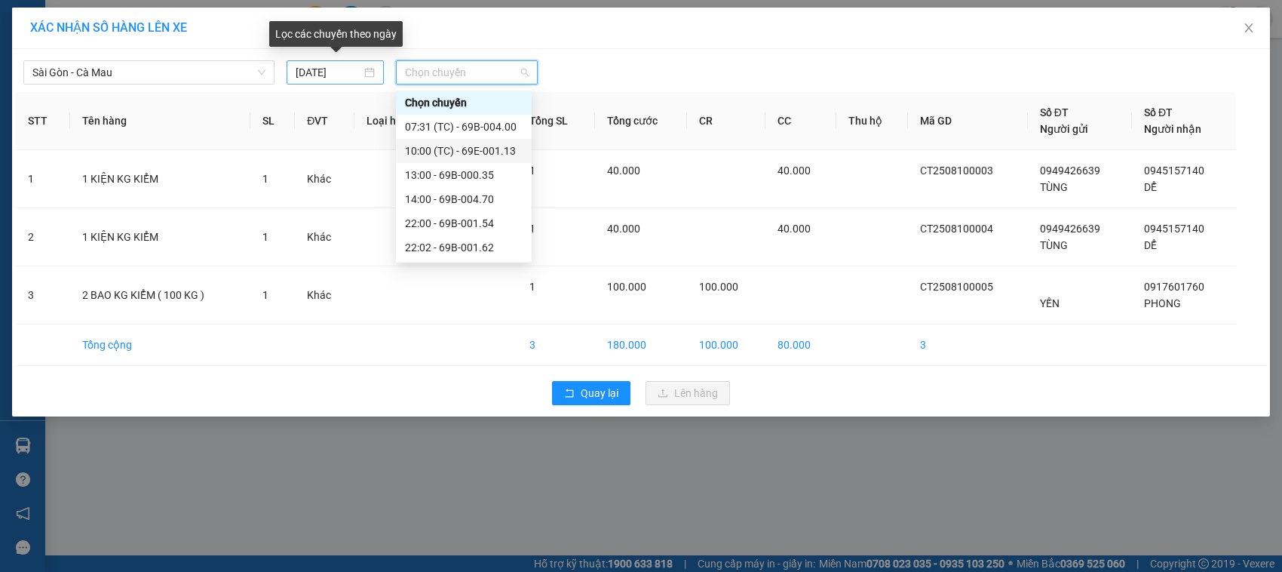
click at [372, 74] on div "[DATE]" at bounding box center [335, 72] width 79 height 17
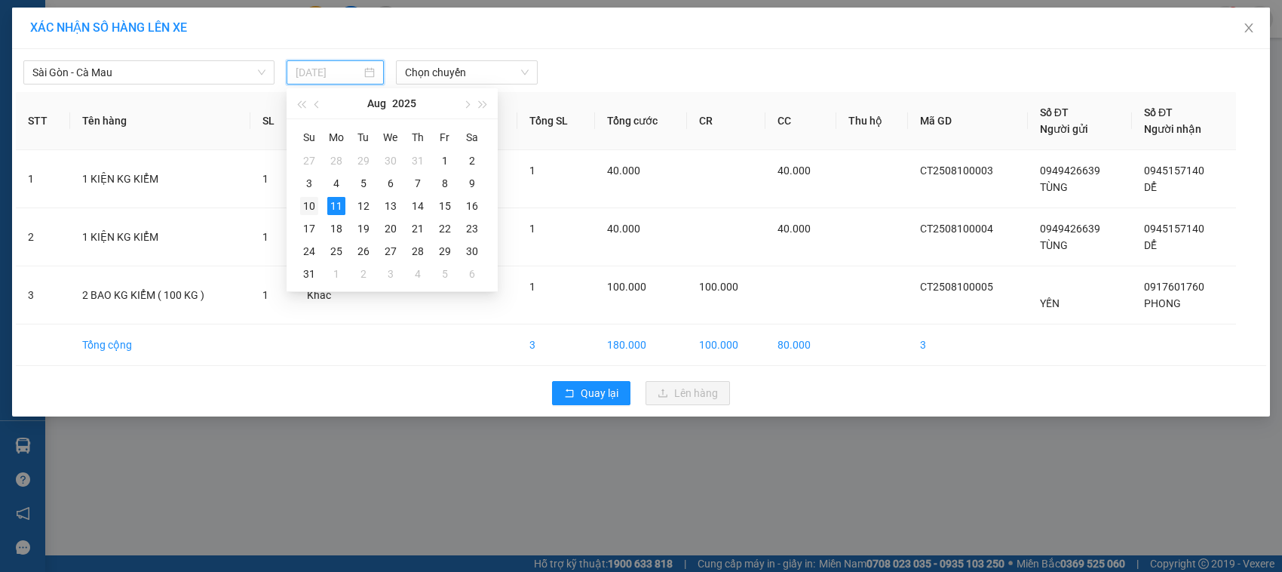
click at [309, 210] on div "10" at bounding box center [309, 206] width 18 height 18
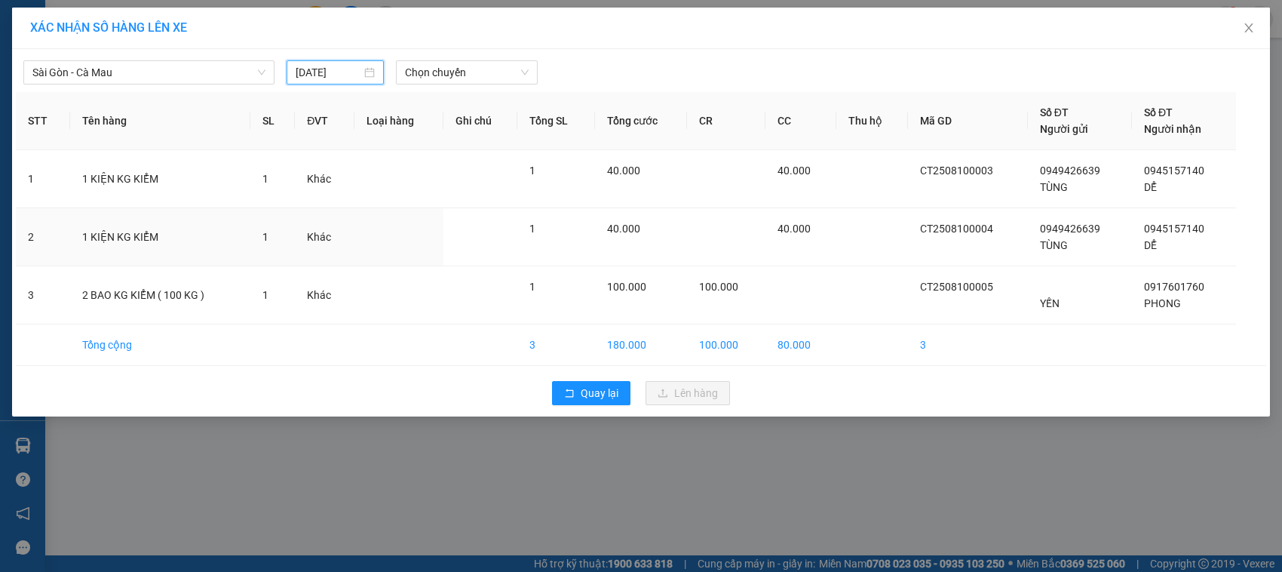
type input "[DATE]"
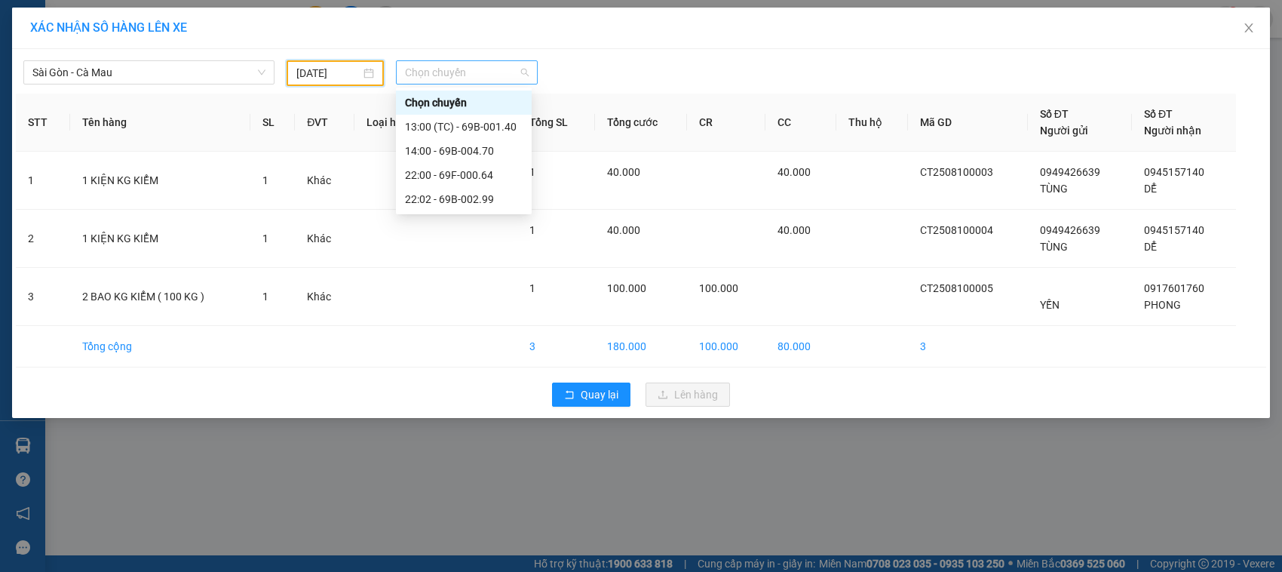
click at [523, 72] on span "Chọn chuyến" at bounding box center [466, 72] width 123 height 23
click at [477, 146] on div "14:00 - 69B-004.70" at bounding box center [464, 151] width 118 height 17
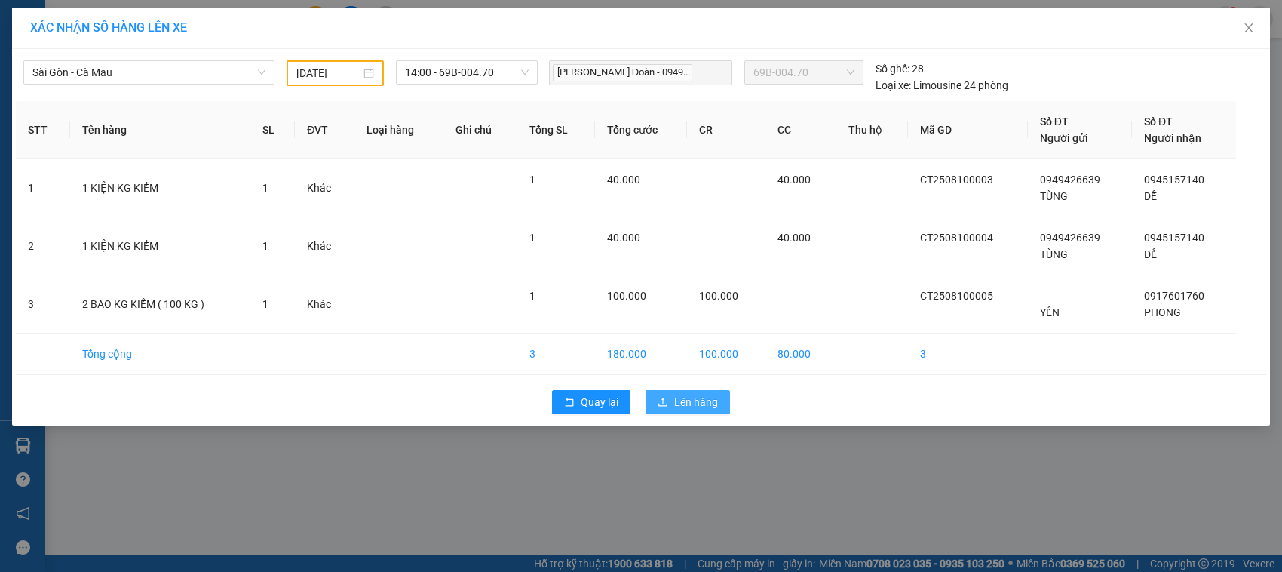
click at [681, 404] on span "Lên hàng" at bounding box center [696, 402] width 44 height 17
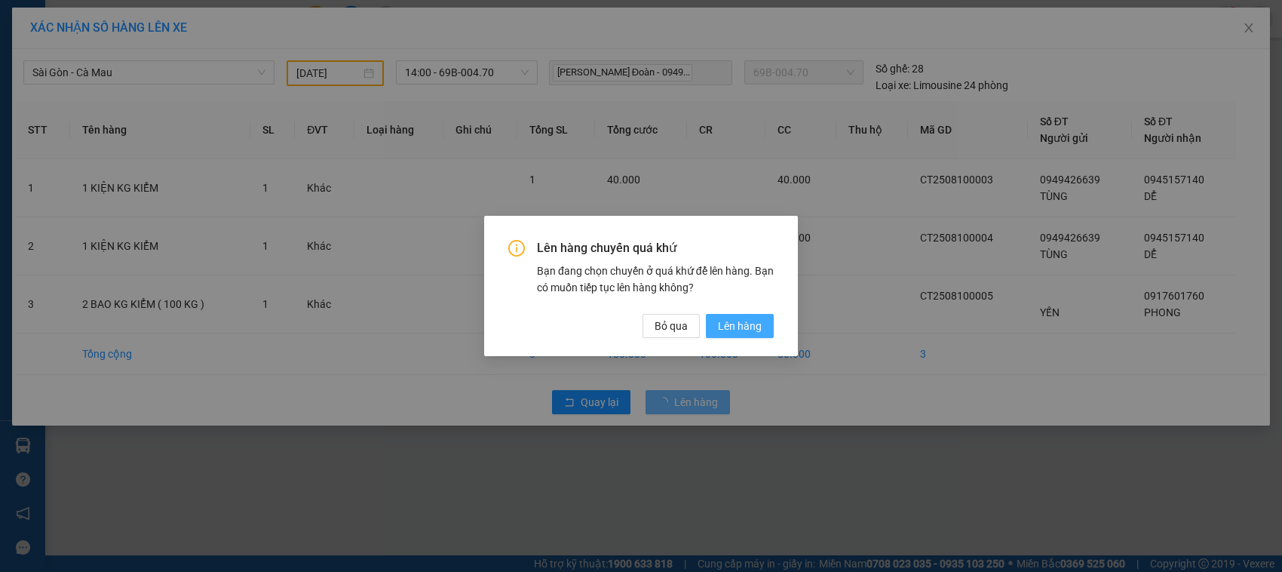
click at [730, 319] on span "Lên hàng" at bounding box center [740, 326] width 44 height 17
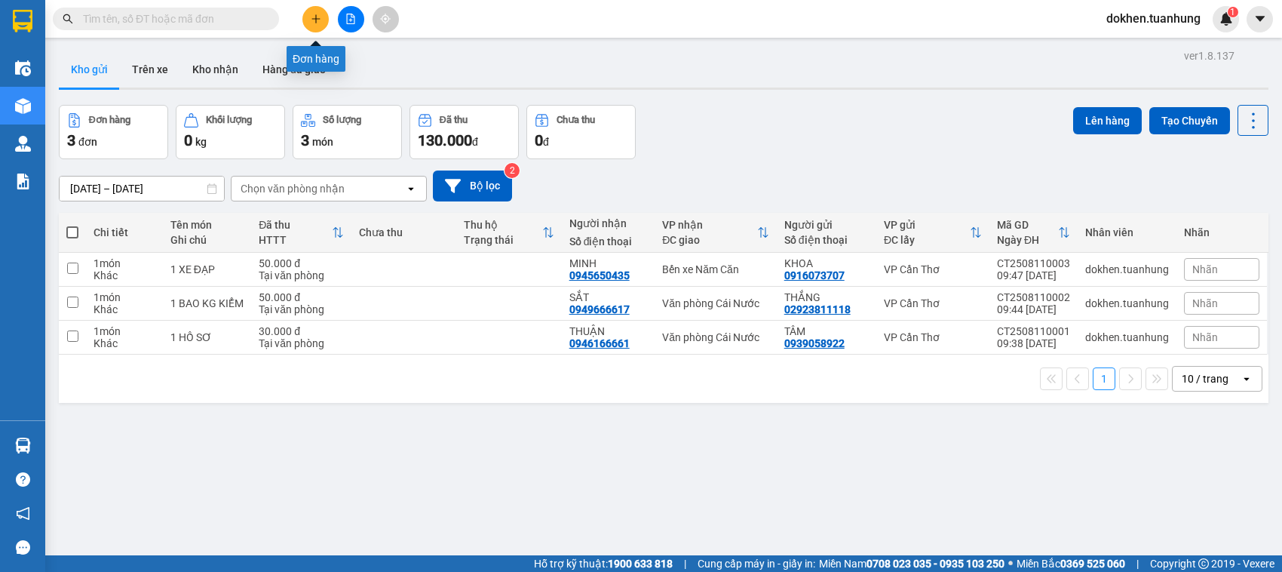
click at [321, 23] on icon "plus" at bounding box center [316, 19] width 11 height 11
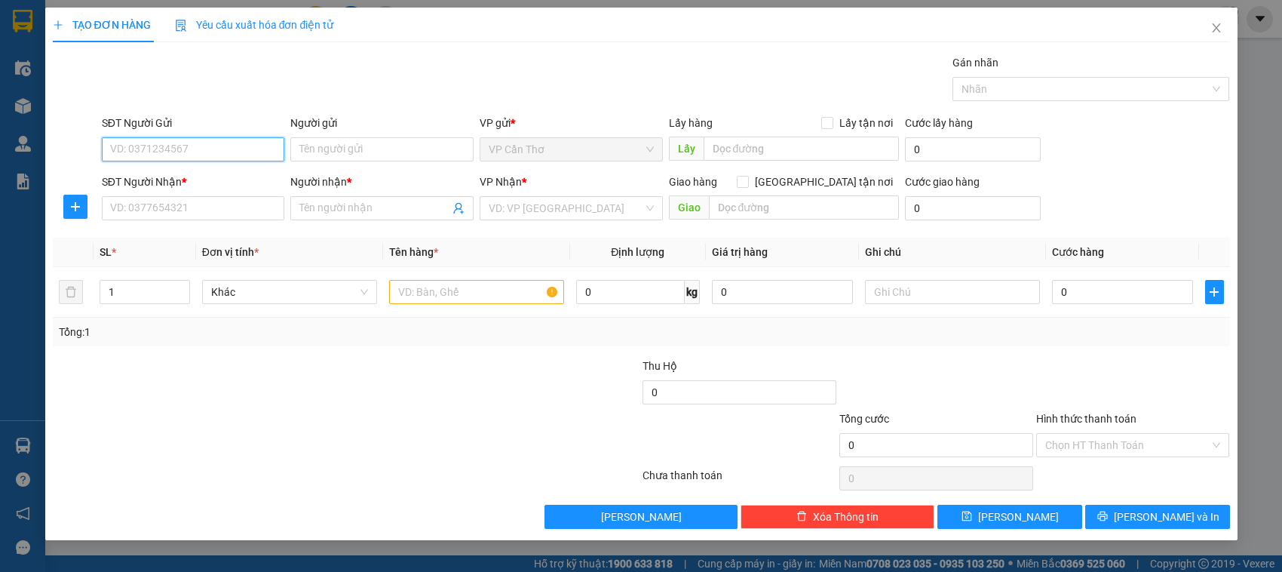
click at [216, 159] on input "SĐT Người Gửi" at bounding box center [193, 149] width 183 height 24
click at [164, 204] on div "0967229494 - LƯỢM" at bounding box center [193, 204] width 165 height 17
type input "0967229494"
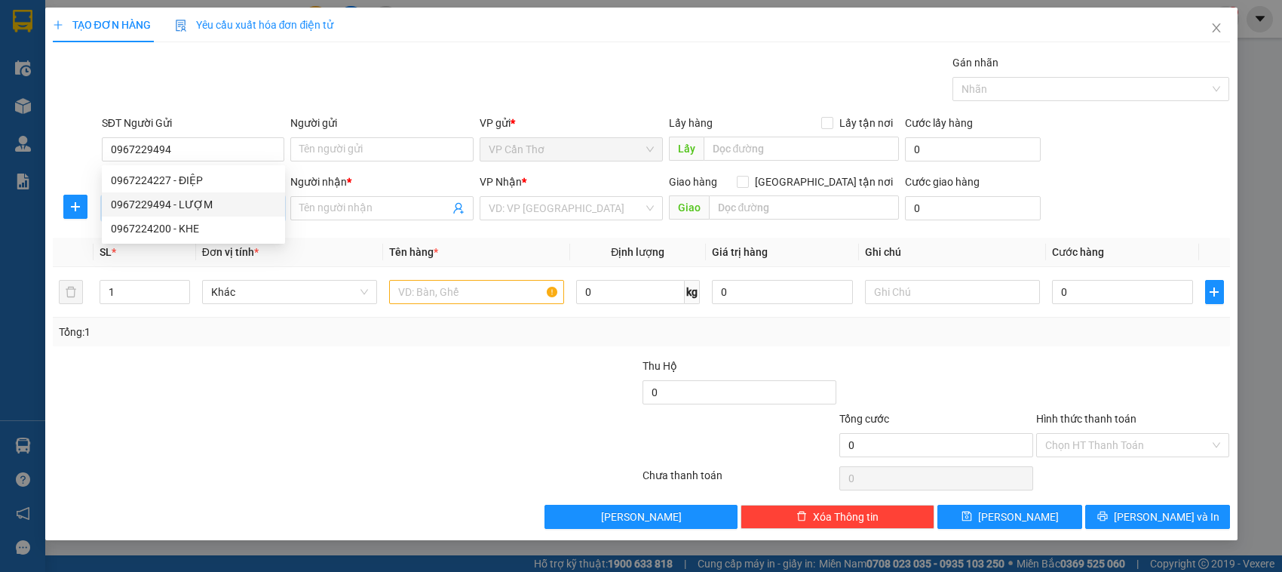
type input "LƯỢM"
click at [164, 204] on input "SĐT Người Nhận *" at bounding box center [193, 208] width 183 height 24
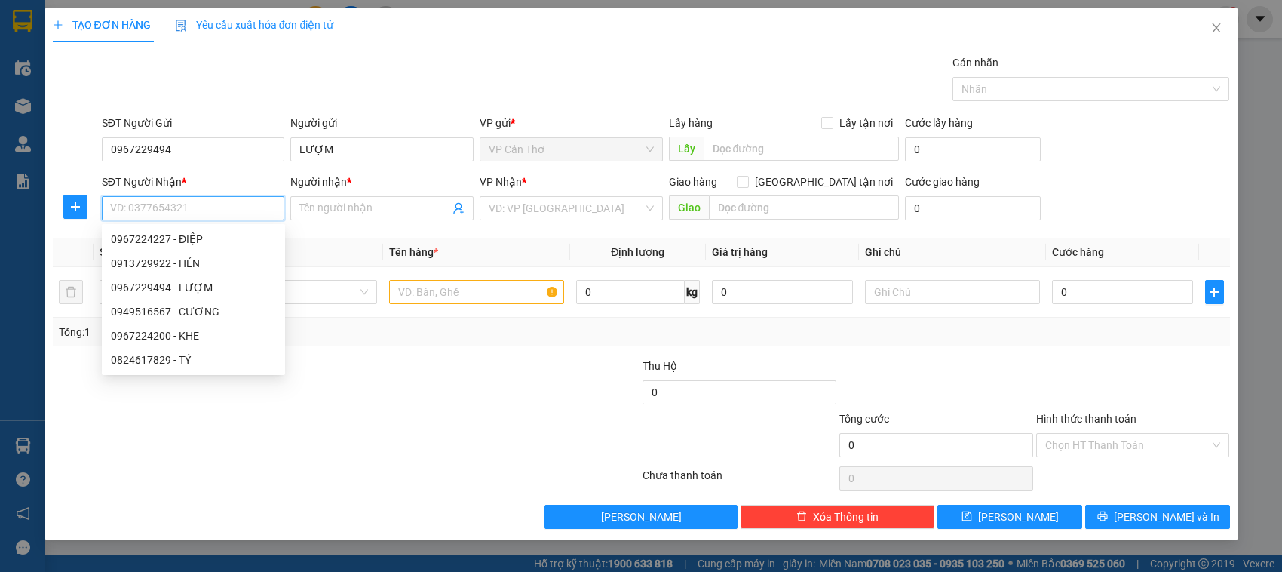
click at [164, 206] on input "SĐT Người Nhận *" at bounding box center [193, 208] width 183 height 24
click at [189, 310] on div "0949516567 - CƯƠNG" at bounding box center [193, 311] width 165 height 17
type input "0949516567"
type input "CƯƠNG"
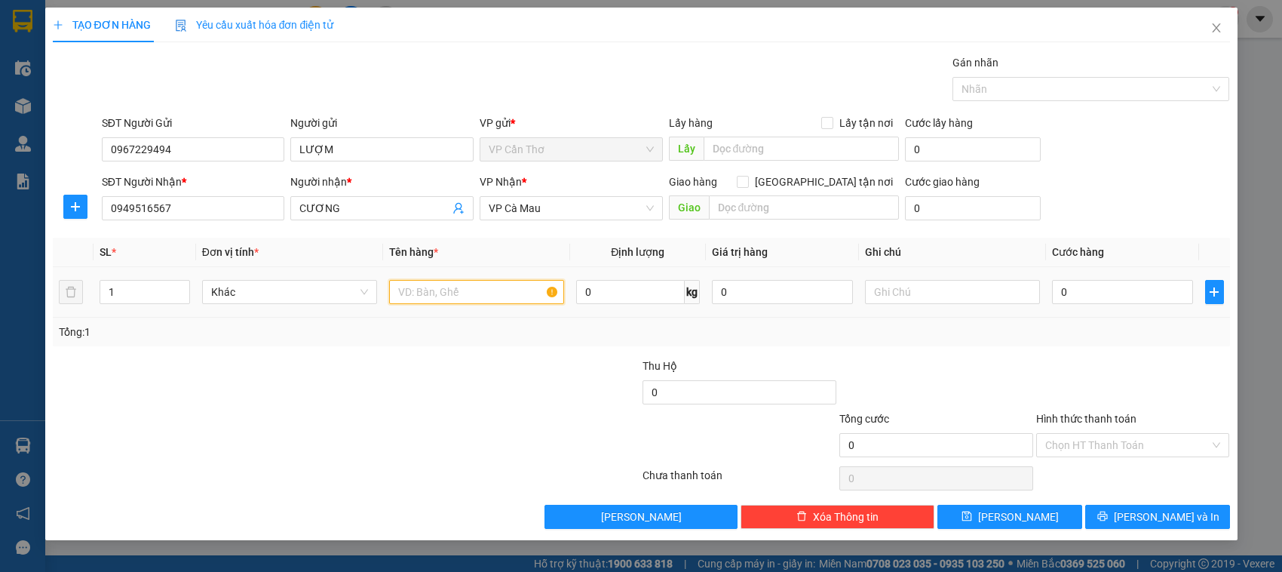
click at [430, 296] on input "text" at bounding box center [476, 292] width 175 height 24
type input "1 KIỆN KG KIỂM"
click at [1060, 299] on input "0" at bounding box center [1122, 292] width 141 height 24
type input "3"
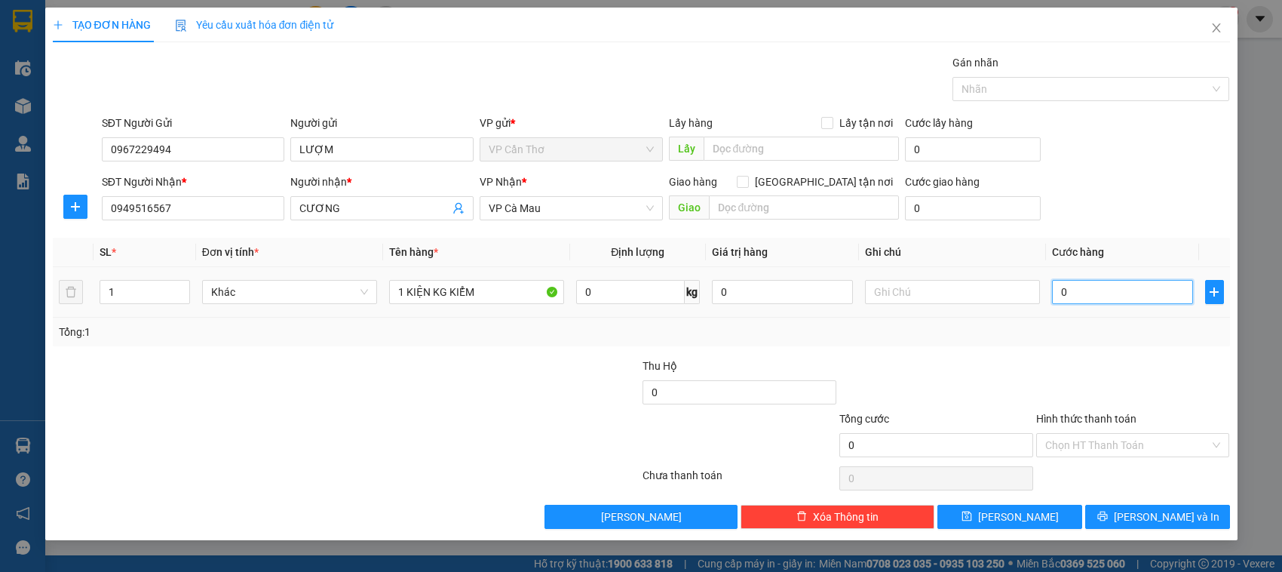
type input "3"
type input "30"
type input "300"
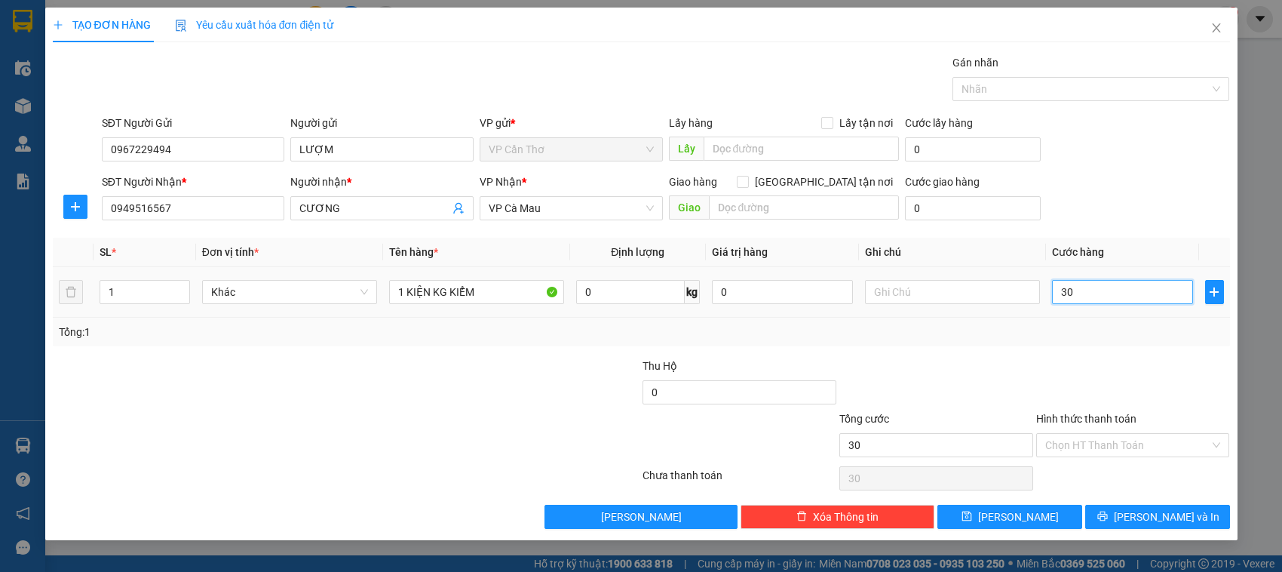
type input "300"
type input "3.000"
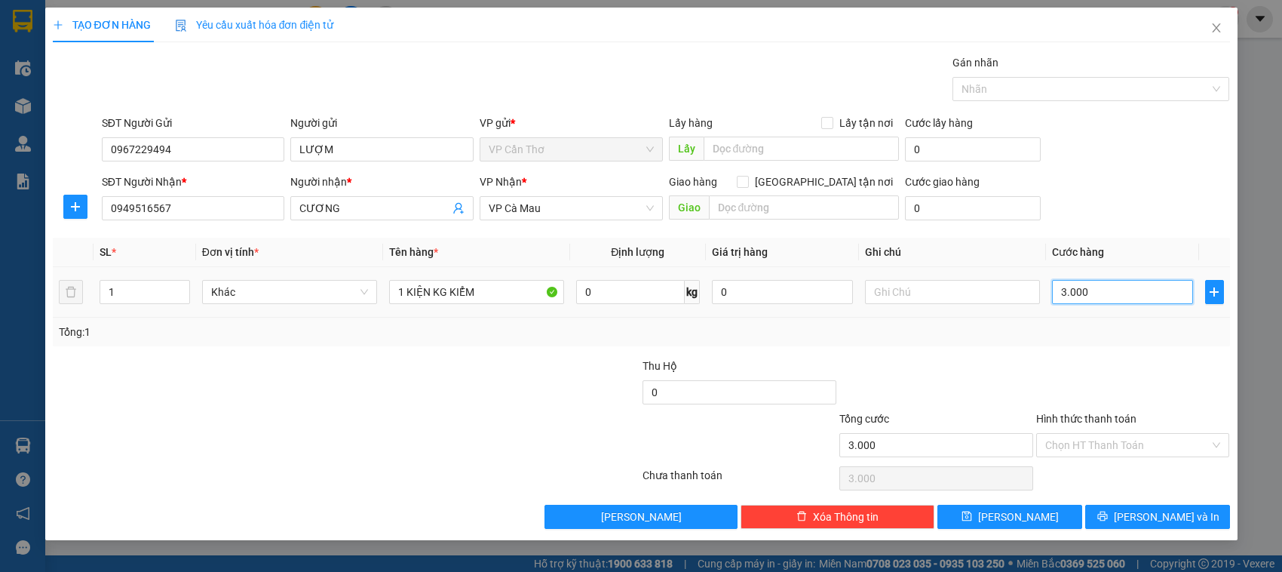
type input "30.000"
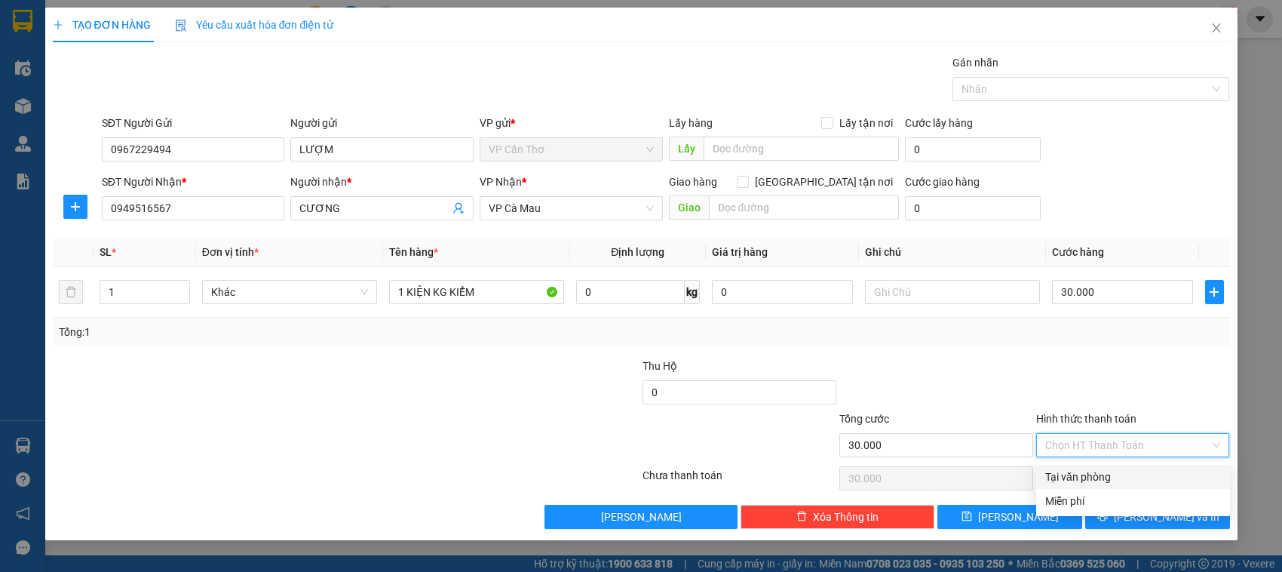
click at [1071, 450] on input "Hình thức thanh toán" at bounding box center [1128, 445] width 165 height 23
click at [1084, 479] on div "Tại văn phòng" at bounding box center [1134, 476] width 176 height 17
type input "0"
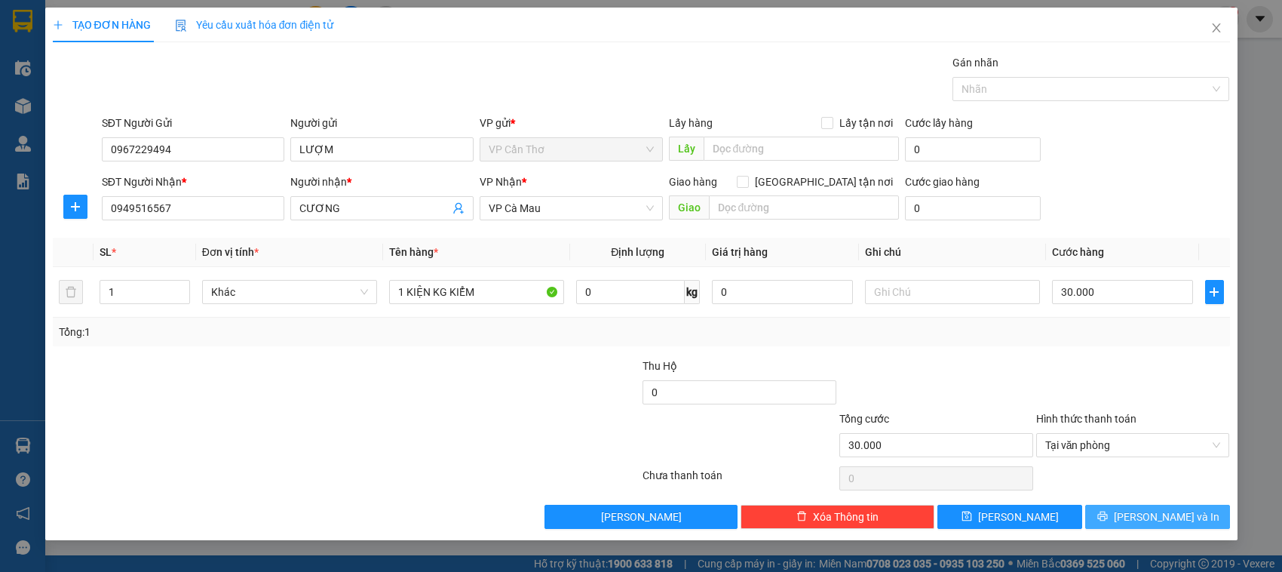
click at [1115, 525] on button "[PERSON_NAME] và In" at bounding box center [1158, 517] width 145 height 24
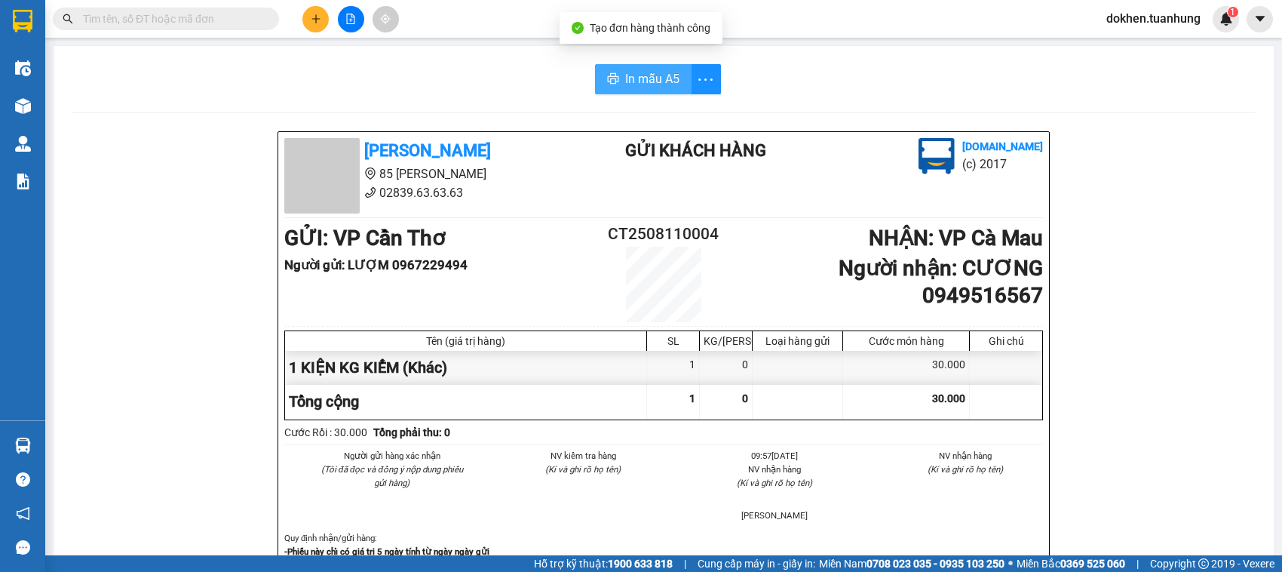
click at [628, 75] on span "In mẫu A5" at bounding box center [652, 78] width 54 height 19
click at [311, 16] on icon "plus" at bounding box center [316, 19] width 11 height 11
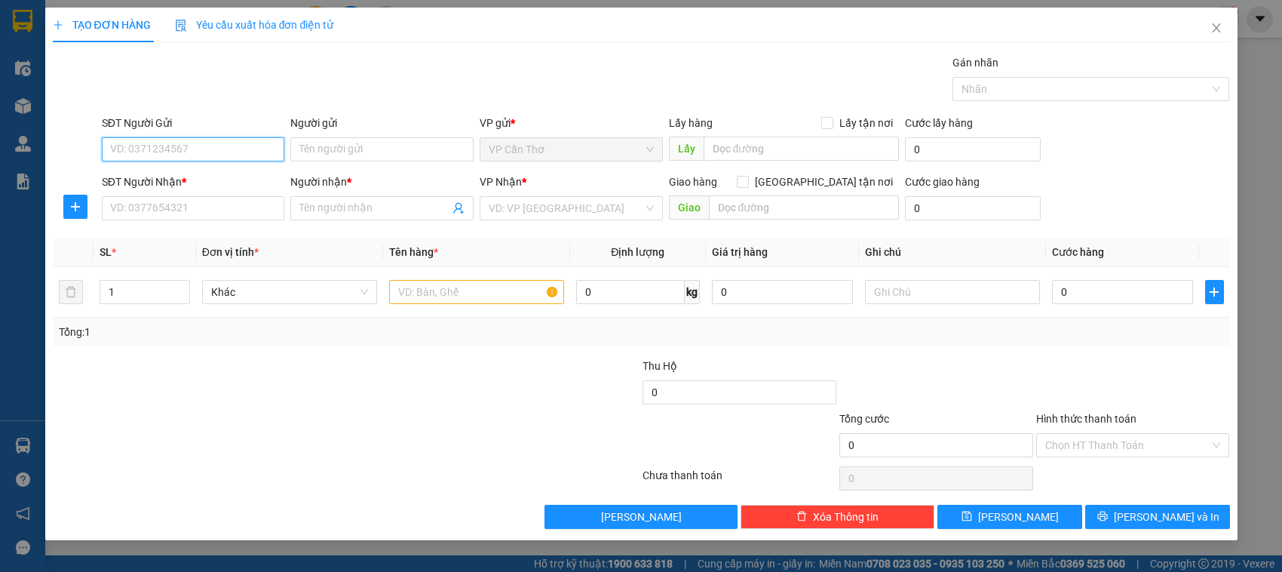
click at [213, 146] on input "SĐT Người Gửi" at bounding box center [193, 149] width 183 height 24
click at [211, 185] on div "0942771336 - MIỀN TÂY" at bounding box center [196, 180] width 170 height 17
type input "0942771336"
type input "MIỀN TÂY"
type input "0942771336"
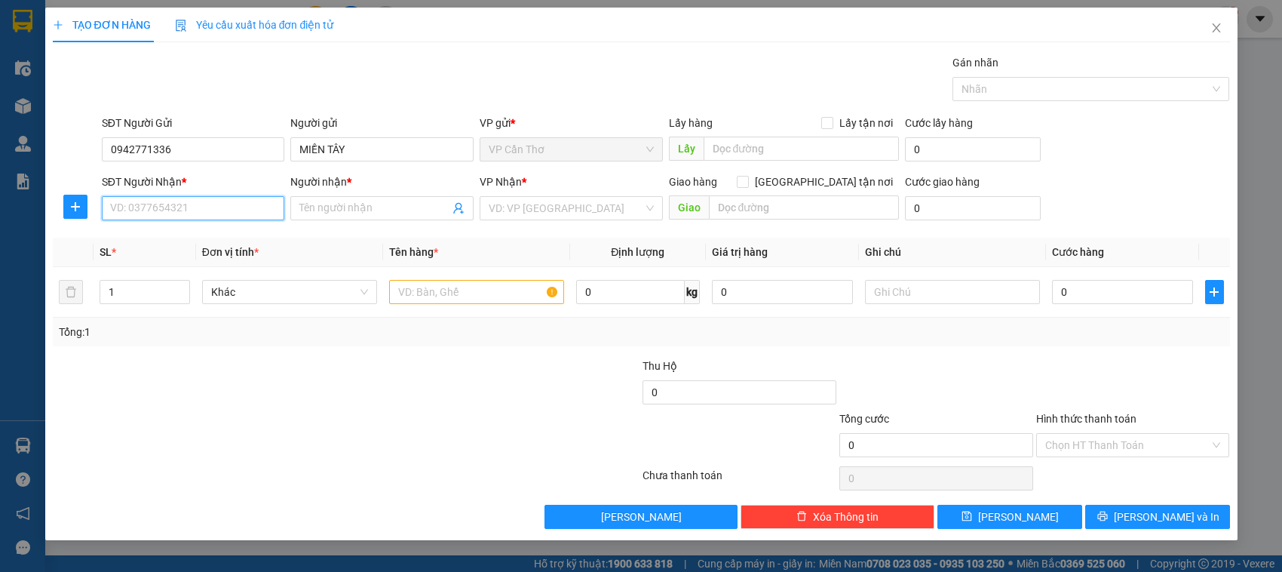
click at [212, 211] on input "SĐT Người Nhận *" at bounding box center [193, 208] width 183 height 24
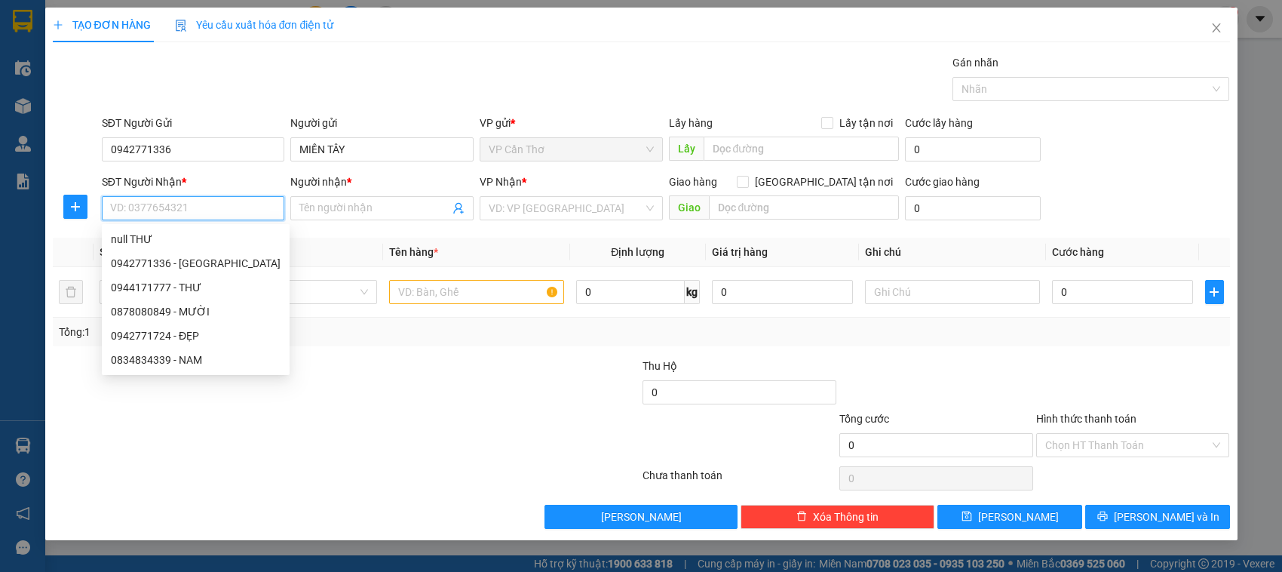
click at [219, 216] on input "SĐT Người Nhận *" at bounding box center [193, 208] width 183 height 24
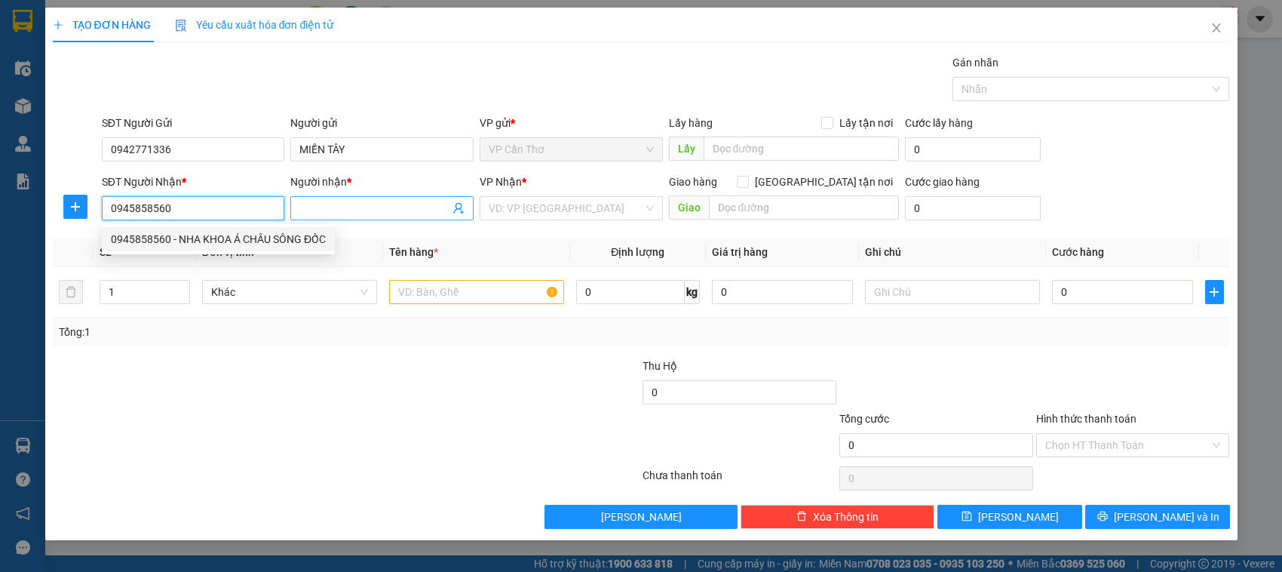
type input "0945858560"
click at [342, 211] on input "Người nhận *" at bounding box center [374, 208] width 150 height 17
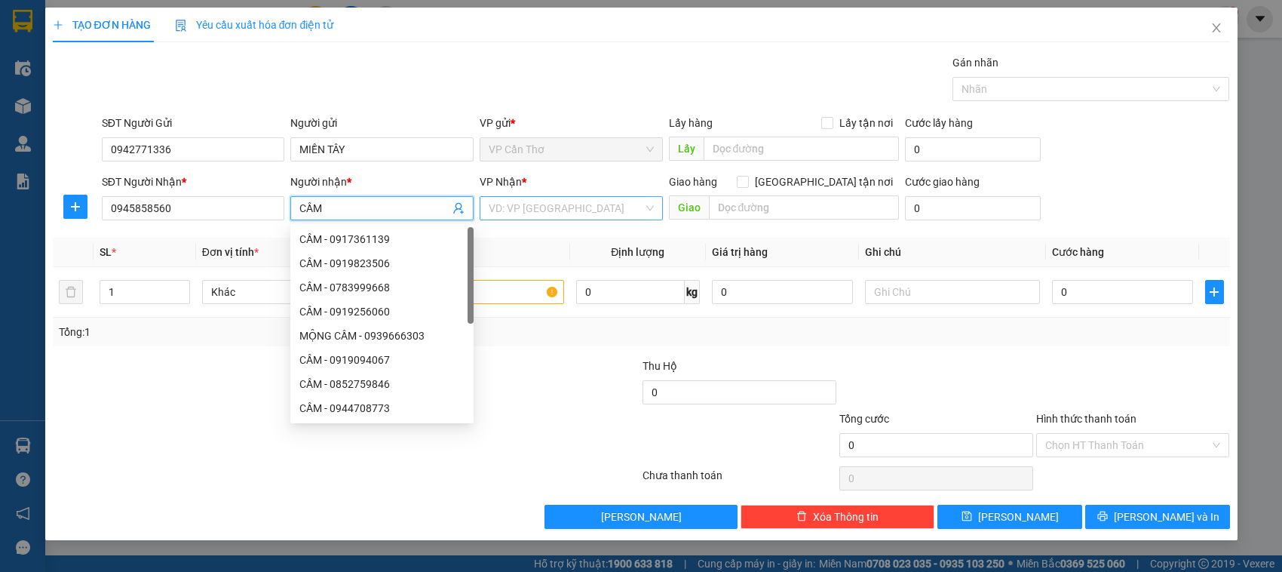
type input "CẦM"
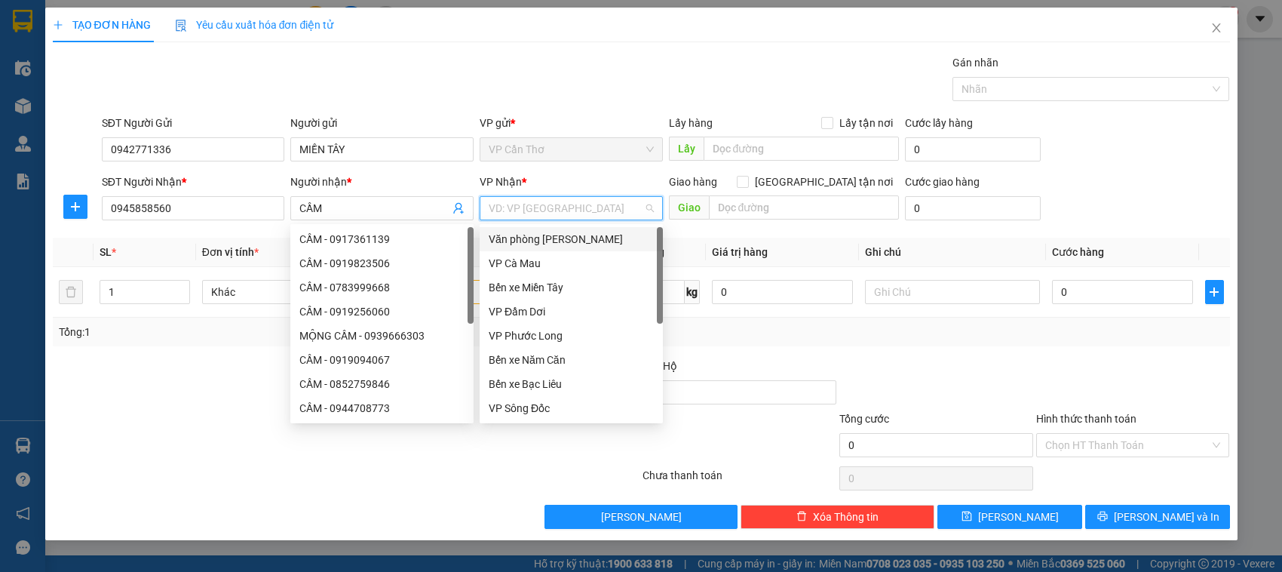
click at [544, 209] on input "search" at bounding box center [566, 208] width 155 height 23
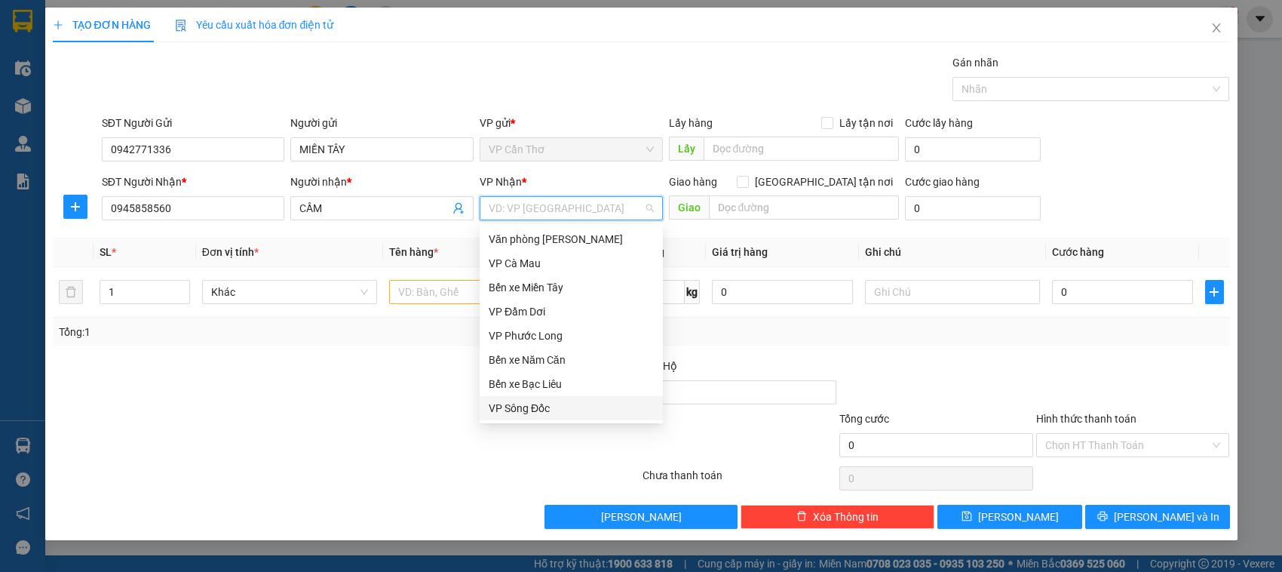
click at [530, 410] on div "VP Sông Đốc" at bounding box center [571, 408] width 165 height 17
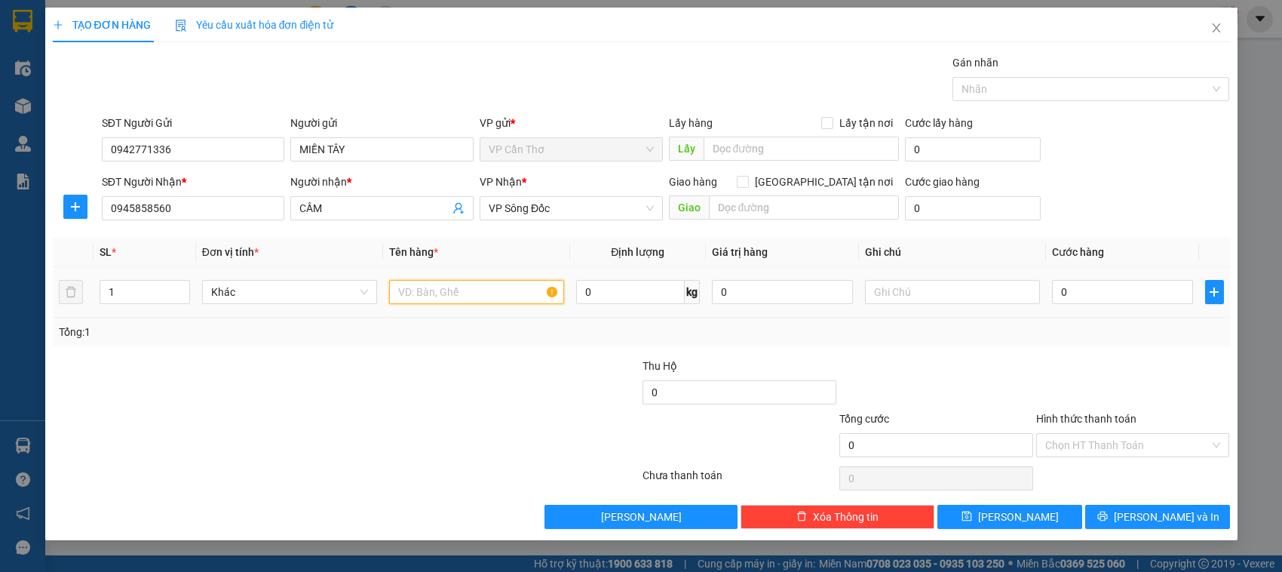
click at [465, 299] on input "text" at bounding box center [476, 292] width 175 height 24
type input "1 HỘP KG KIỂM"
click at [1060, 294] on input "0" at bounding box center [1122, 292] width 141 height 24
type input "3"
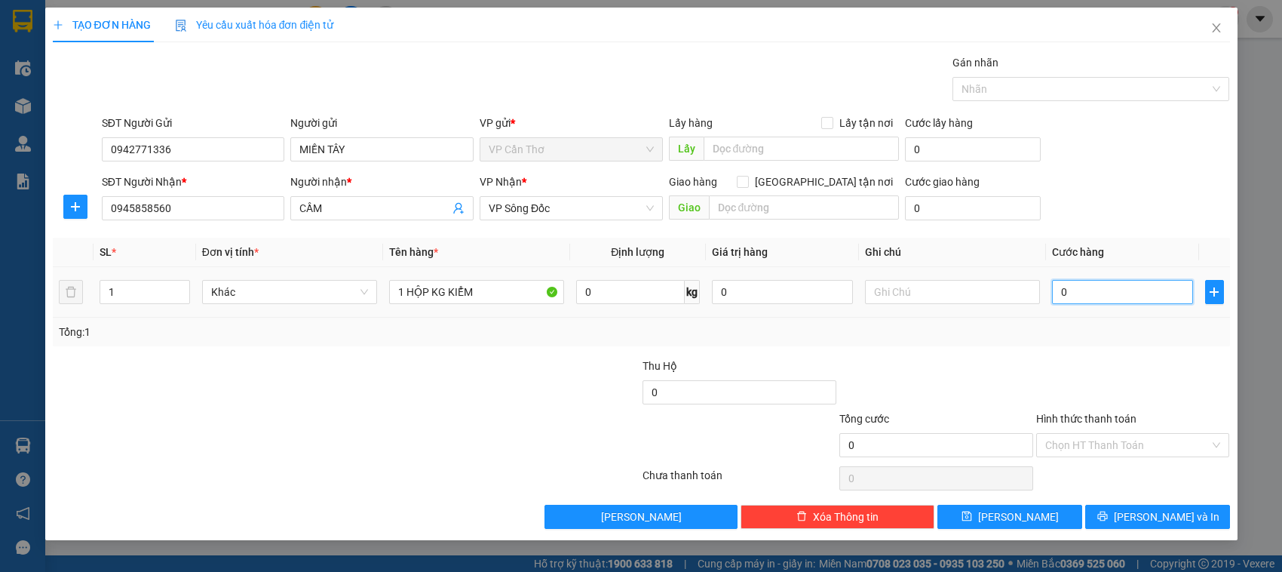
type input "3"
type input "30"
type input "300"
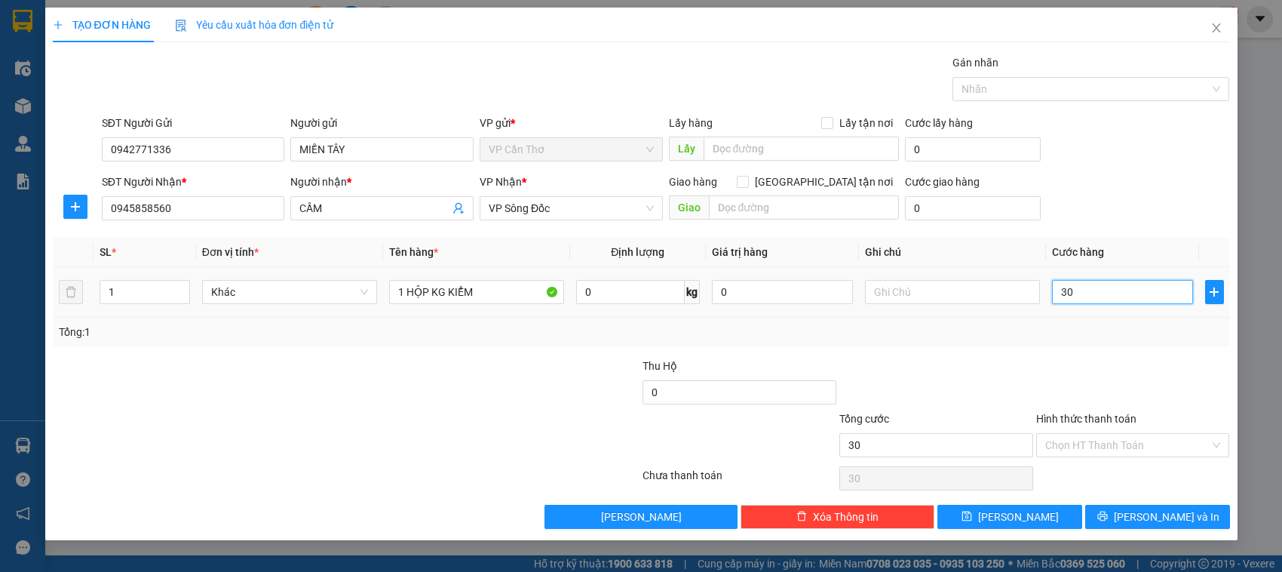
type input "300"
type input "3.000"
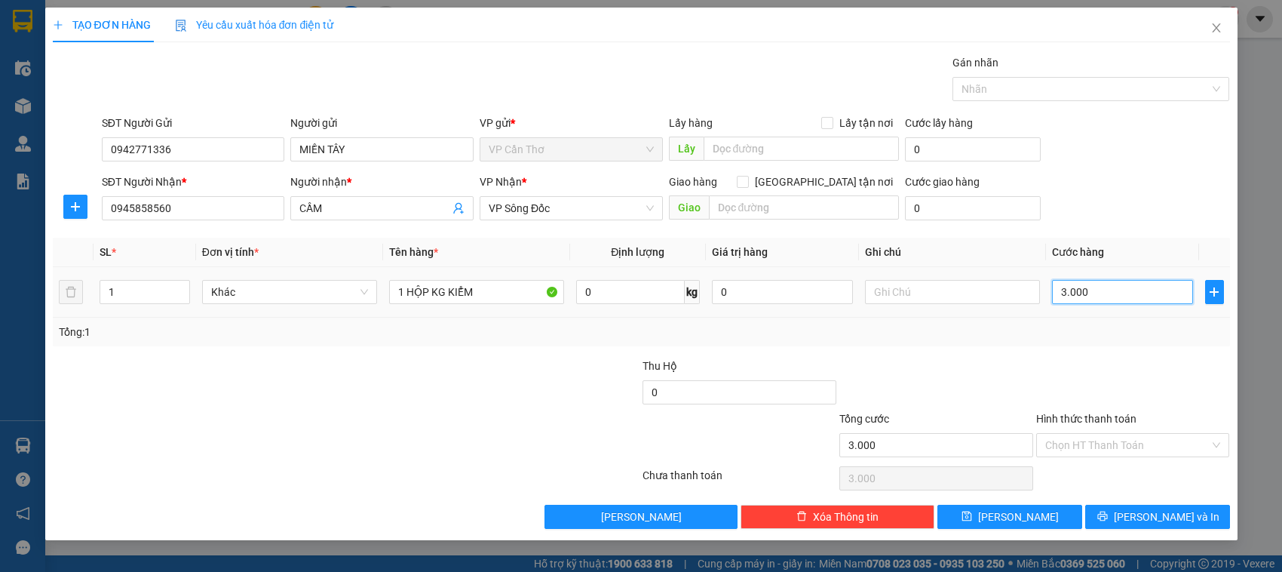
type input "30.000"
click at [1083, 447] on input "Hình thức thanh toán" at bounding box center [1128, 445] width 165 height 23
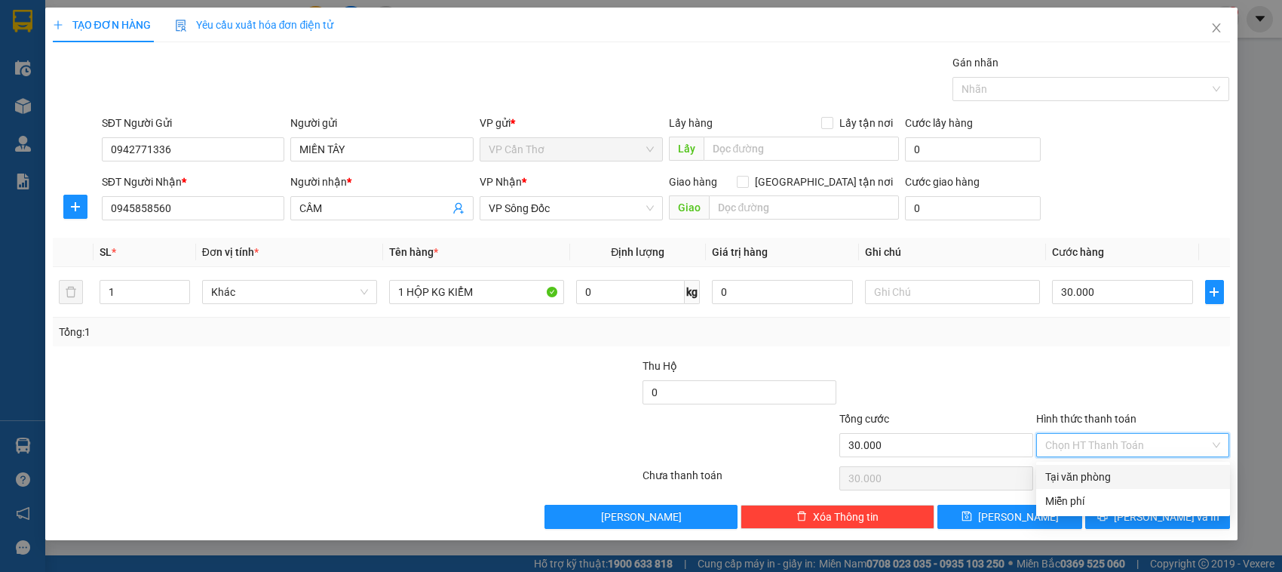
click at [1088, 477] on div "Tại văn phòng" at bounding box center [1134, 476] width 176 height 17
type input "0"
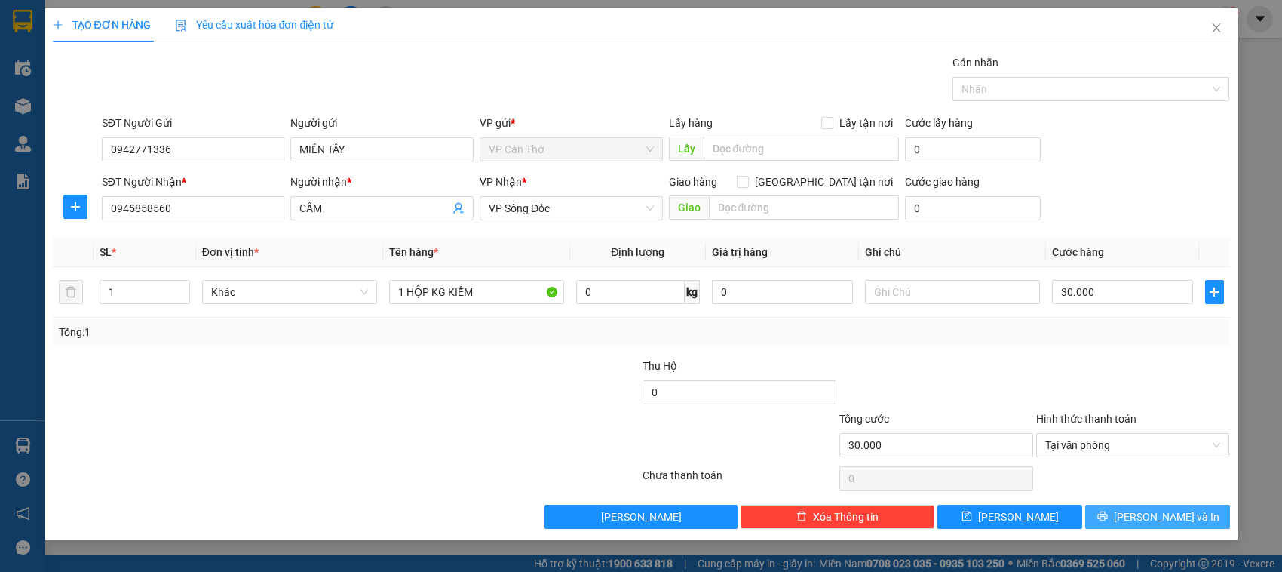
click at [1102, 524] on button "[PERSON_NAME] và In" at bounding box center [1158, 517] width 145 height 24
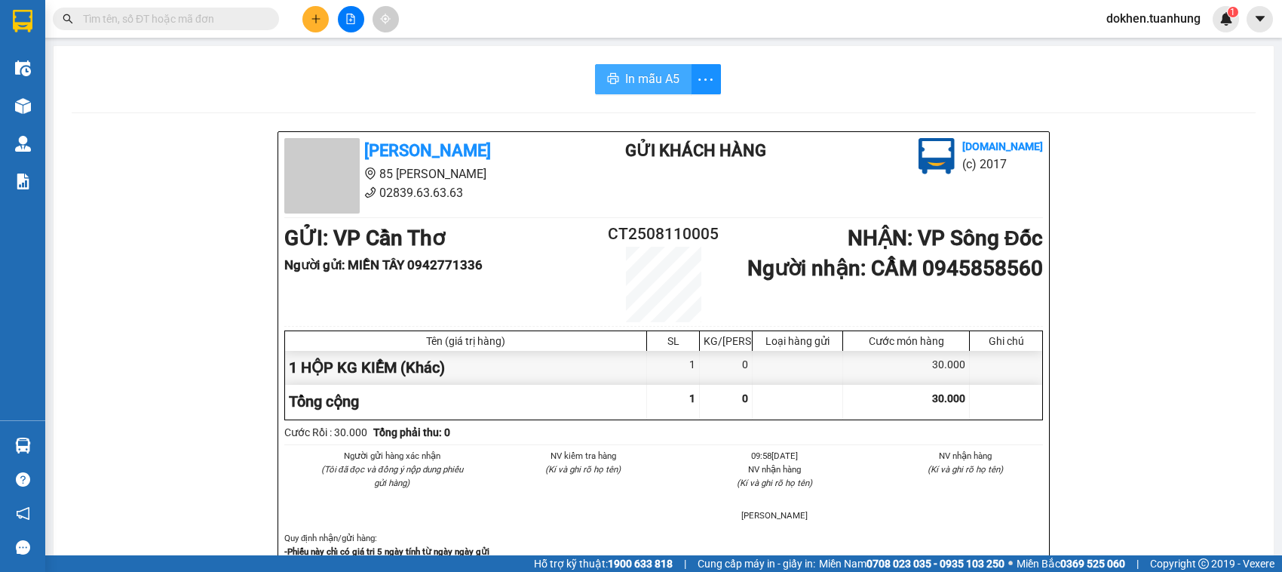
click at [646, 77] on span "In mẫu A5" at bounding box center [652, 78] width 54 height 19
